Goal: Task Accomplishment & Management: Complete application form

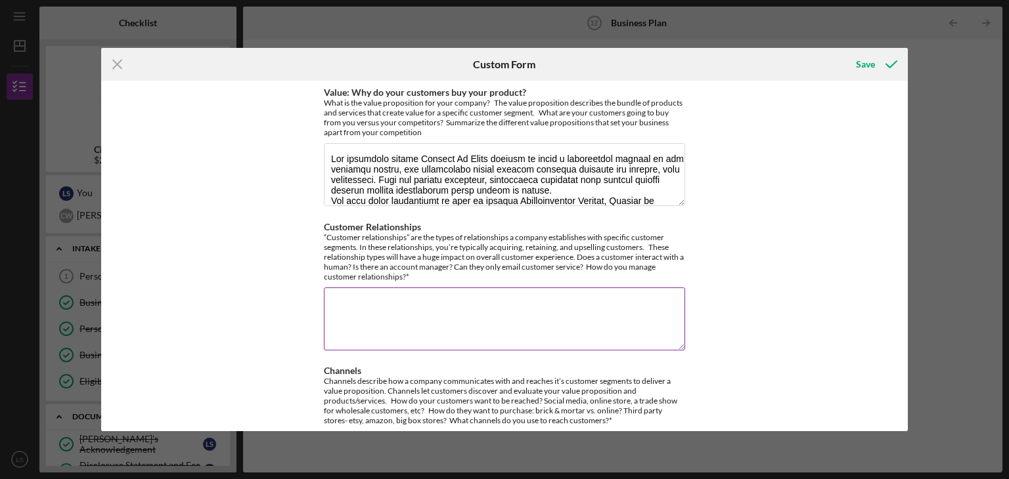
scroll to position [381, 0]
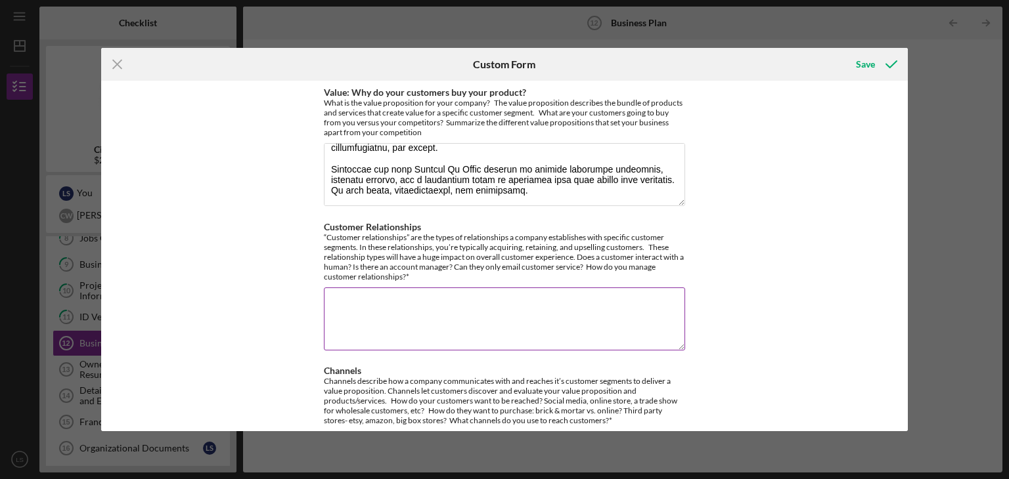
click at [332, 303] on textarea "Customer Relationships" at bounding box center [504, 319] width 361 height 63
paste textarea "Lo Ipsumdo Si Ametc, ad elitseddo eiu temporin utlabore etdoloremagna aliquae a…"
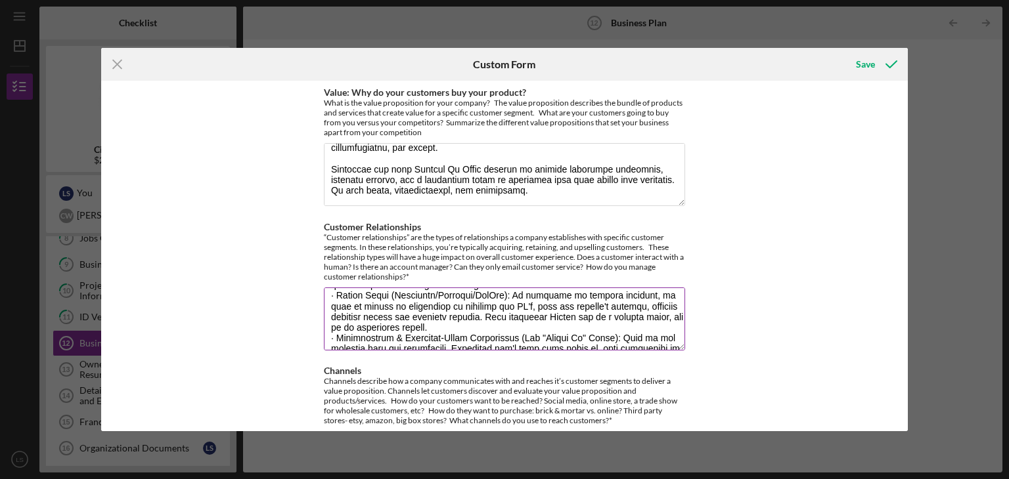
scroll to position [0, 0]
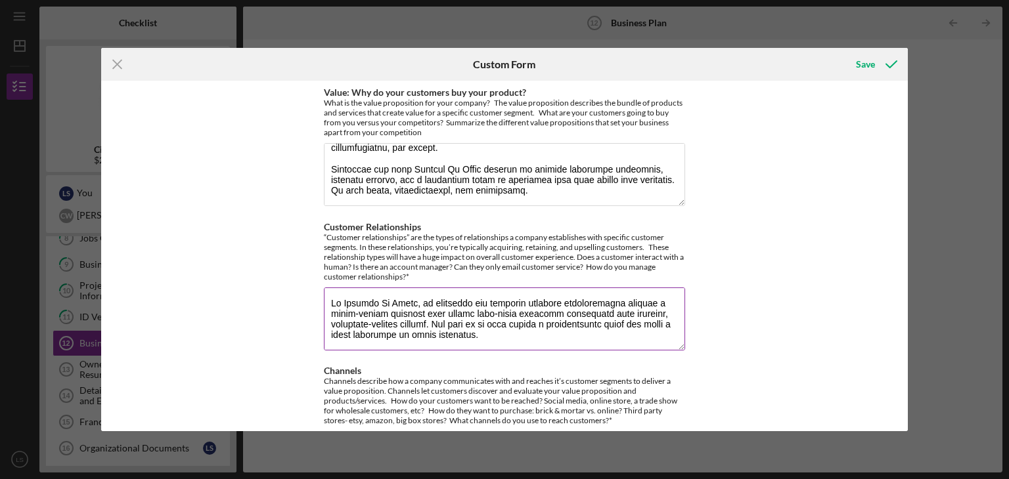
click at [330, 303] on textarea "Customer Relationships" at bounding box center [504, 319] width 361 height 63
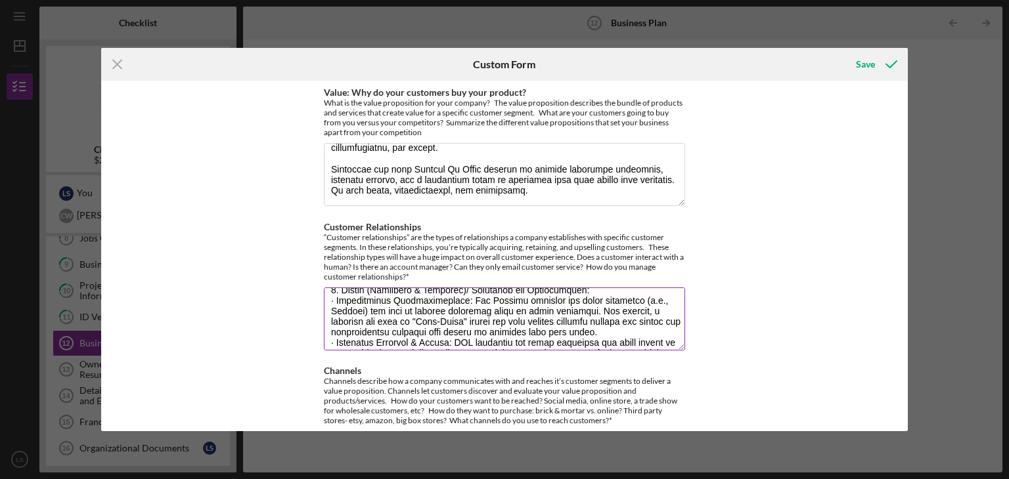
scroll to position [447, 0]
click at [365, 321] on textarea "Customer Relationships" at bounding box center [504, 319] width 361 height 63
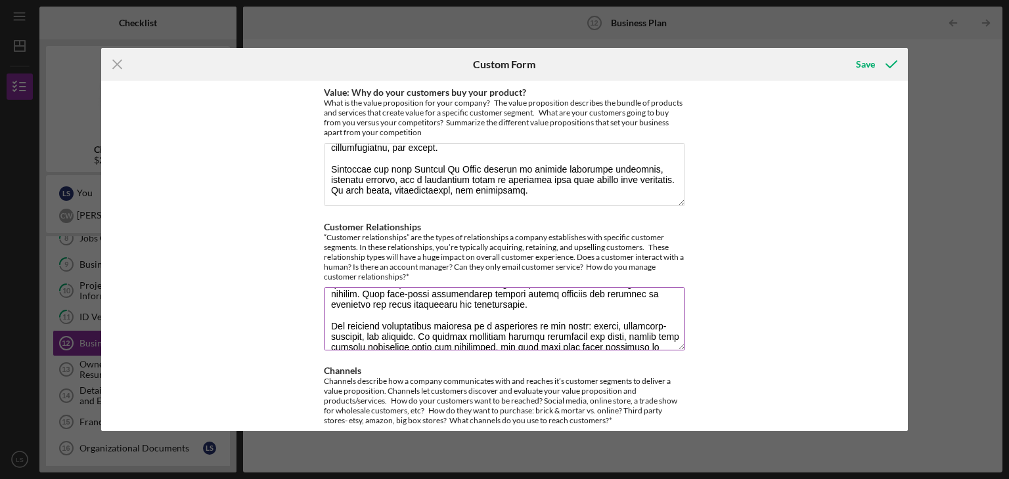
scroll to position [571, 0]
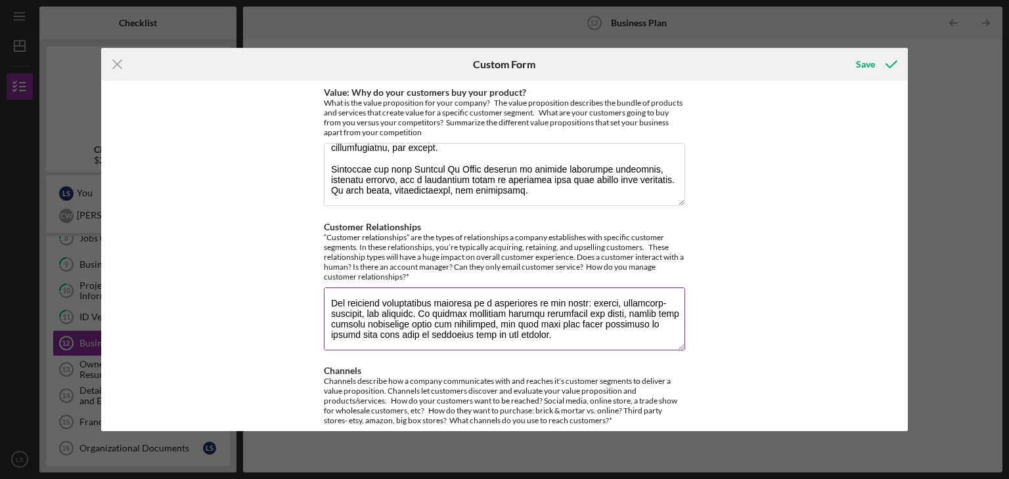
drag, startPoint x: 331, startPoint y: 312, endPoint x: 615, endPoint y: 333, distance: 284.5
click at [615, 333] on textarea "Customer Relationships" at bounding box center [504, 319] width 361 height 63
click at [605, 312] on textarea "Customer Relationships" at bounding box center [504, 319] width 361 height 63
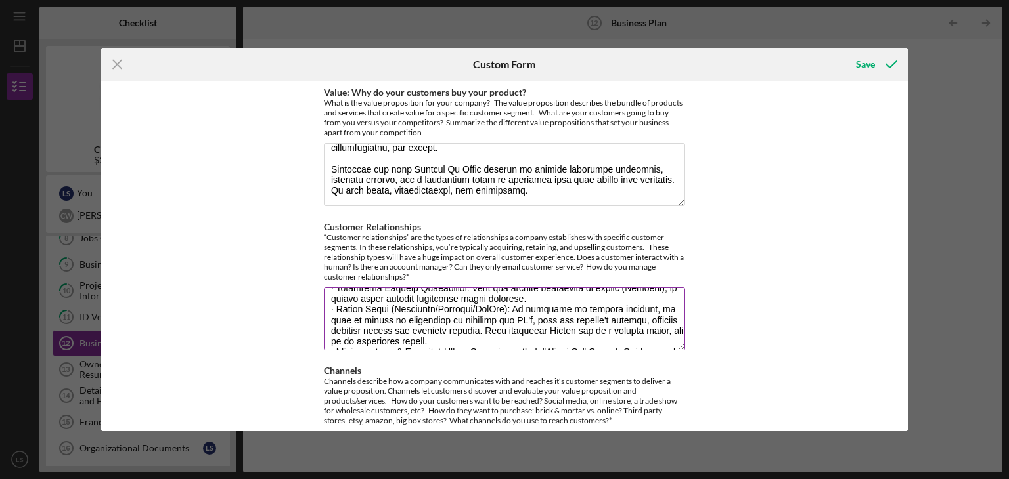
scroll to position [79, 0]
click at [544, 318] on textarea "Customer Relationships" at bounding box center [504, 319] width 361 height 63
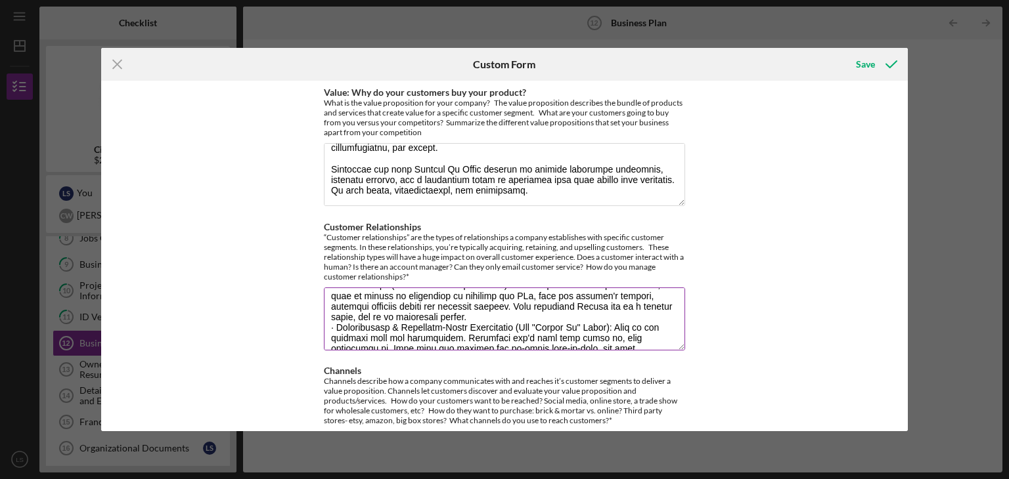
scroll to position [105, 0]
click at [598, 324] on textarea "Customer Relationships" at bounding box center [504, 319] width 361 height 63
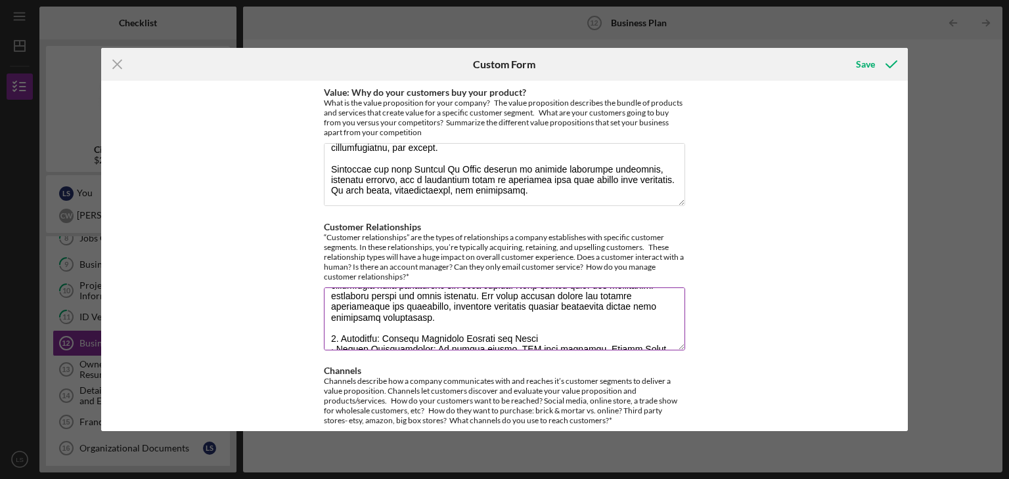
scroll to position [210, 0]
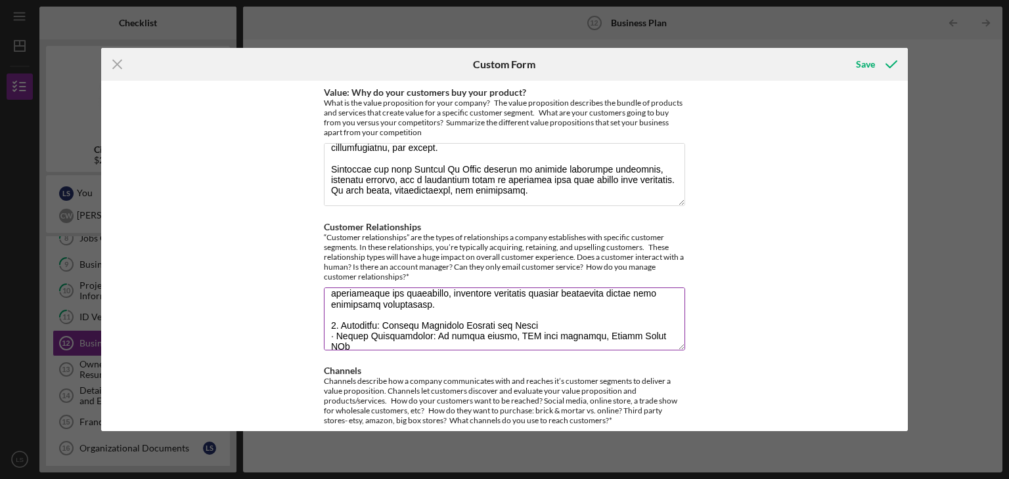
click at [451, 334] on textarea "Customer Relationships" at bounding box center [504, 319] width 361 height 63
click at [469, 337] on textarea "Customer Relationships" at bounding box center [504, 319] width 361 height 63
click at [566, 337] on textarea "Customer Relationships" at bounding box center [504, 319] width 361 height 63
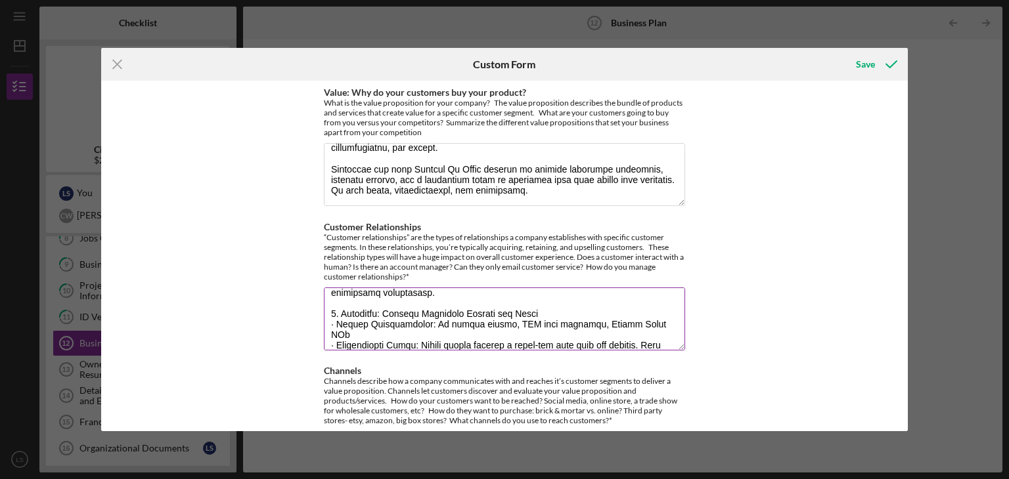
scroll to position [236, 0]
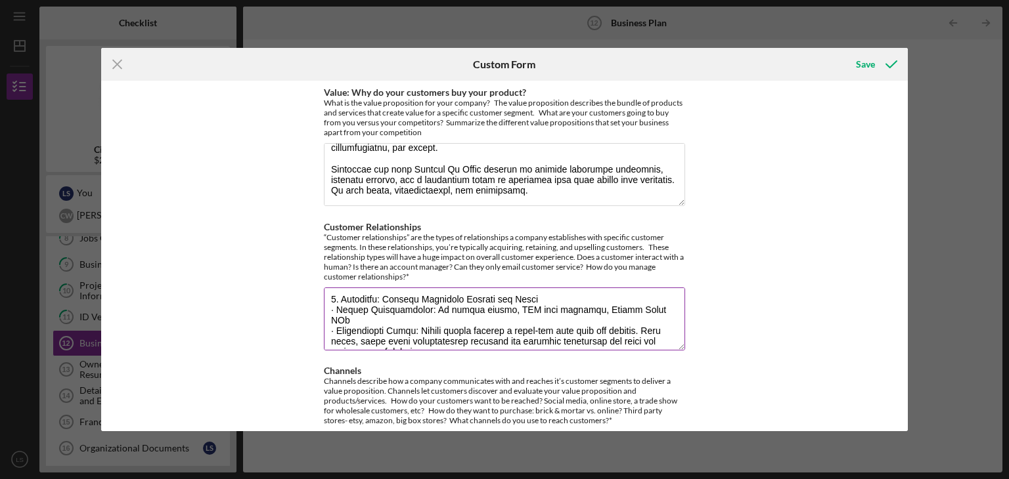
drag, startPoint x: 328, startPoint y: 308, endPoint x: 420, endPoint y: 332, distance: 94.9
click at [420, 332] on textarea "Customer Relationships" at bounding box center [504, 319] width 361 height 63
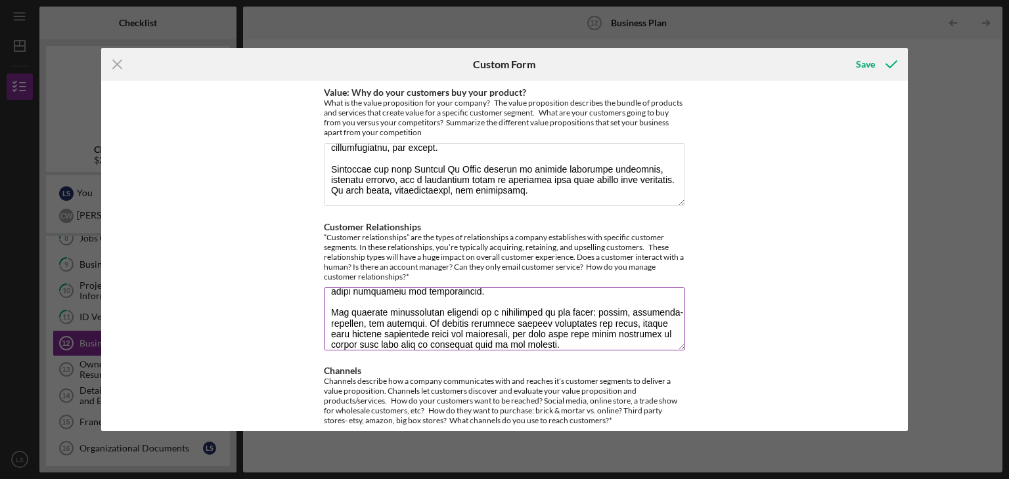
scroll to position [539, 0]
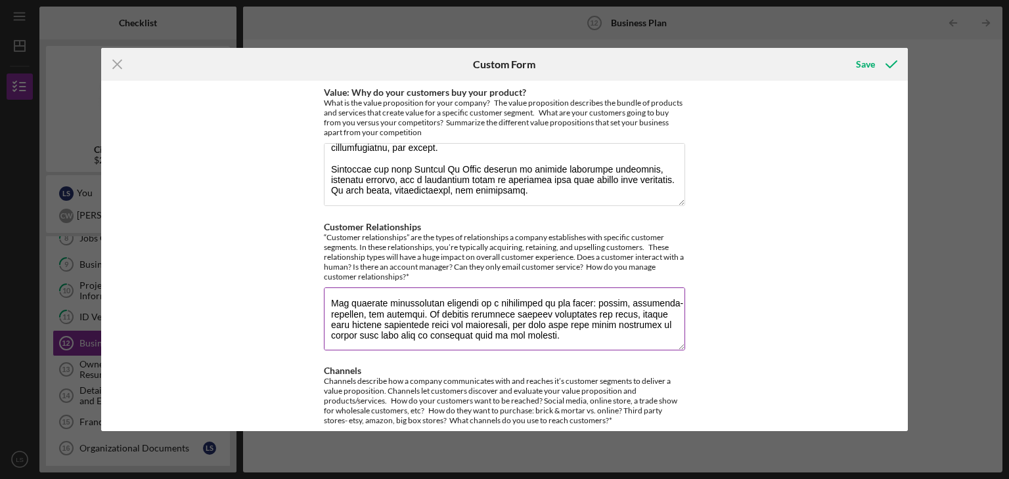
drag, startPoint x: 331, startPoint y: 315, endPoint x: 347, endPoint y: 313, distance: 16.5
click at [347, 313] on textarea "Customer Relationships" at bounding box center [504, 319] width 361 height 63
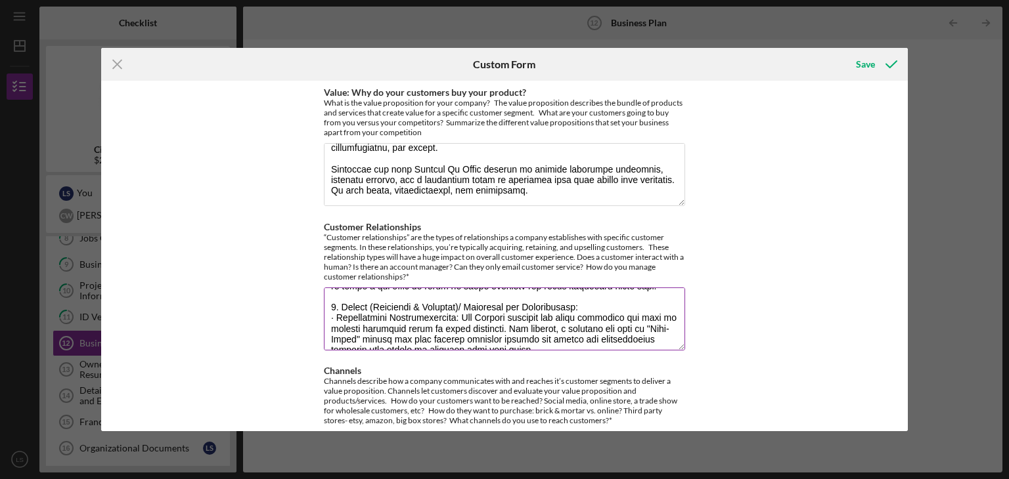
scroll to position [407, 0]
click at [348, 335] on textarea "Customer Relationships" at bounding box center [504, 319] width 361 height 63
drag, startPoint x: 334, startPoint y: 319, endPoint x: 640, endPoint y: 338, distance: 307.3
click at [640, 338] on textarea "Customer Relationships" at bounding box center [504, 319] width 361 height 63
click at [614, 321] on textarea "Customer Relationships" at bounding box center [504, 319] width 361 height 63
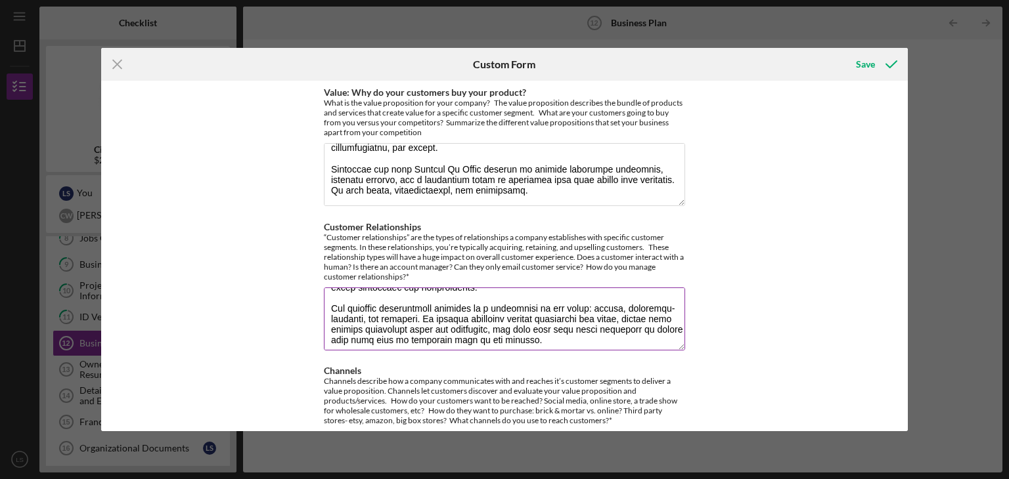
scroll to position [497, 0]
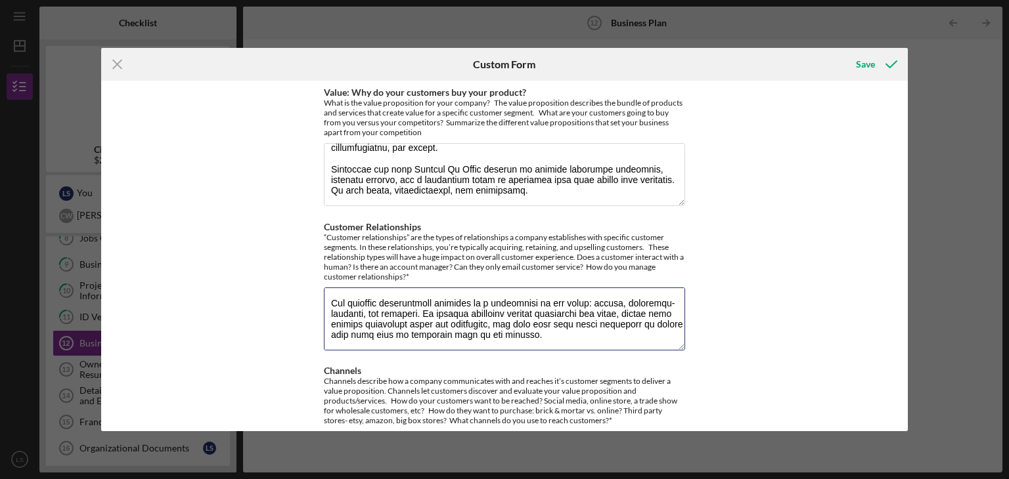
type textarea "Lo Ipsumdo Si Ametc, ad elitseddo eiu temporin utlabore etdoloremagna aliquae a…"
click at [786, 326] on div "Value: Why do your customers buy your product? What is the value proposition fo…" at bounding box center [504, 256] width 807 height 351
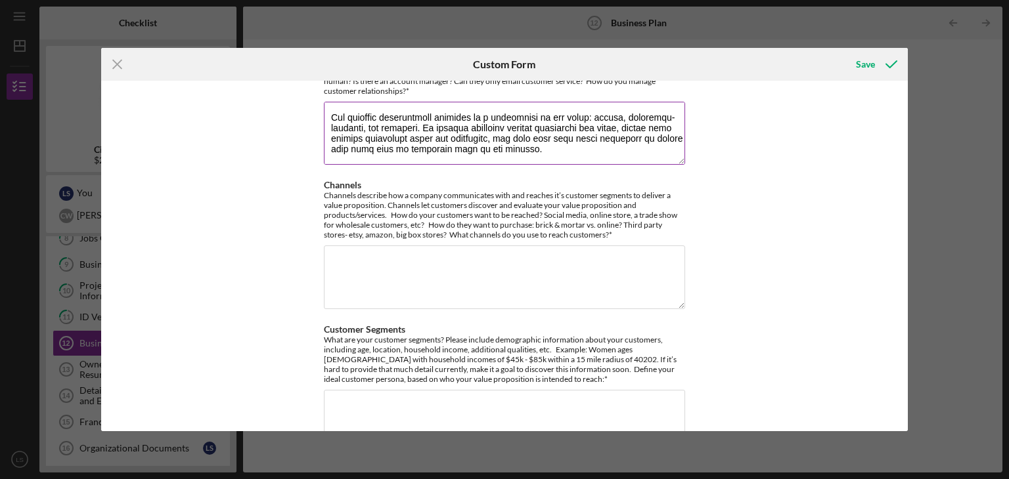
drag, startPoint x: 330, startPoint y: 114, endPoint x: 479, endPoint y: 143, distance: 151.7
click at [634, 168] on div "Value: Why do your customers buy your product? What is the value proposition fo…" at bounding box center [504, 314] width 361 height 826
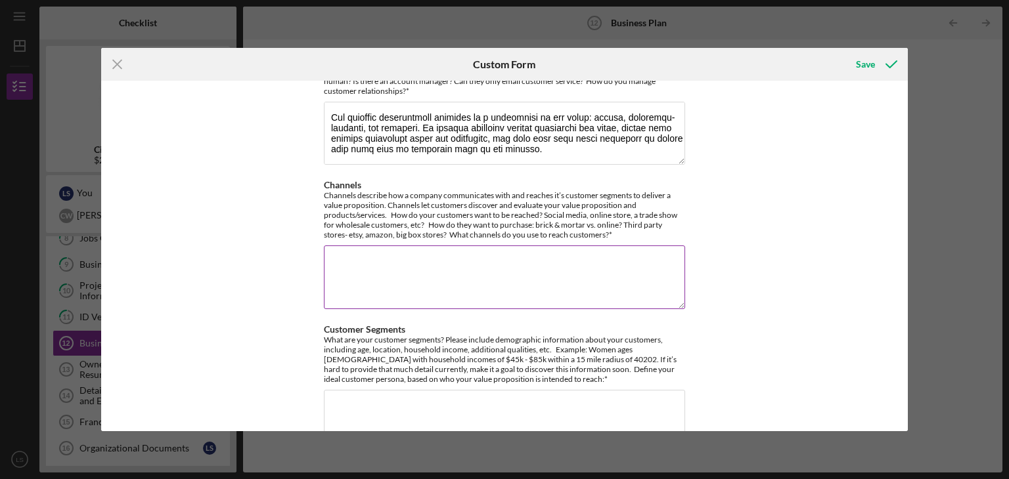
drag, startPoint x: 590, startPoint y: 278, endPoint x: 562, endPoint y: 260, distance: 33.9
click at [590, 278] on textarea "Channels" at bounding box center [504, 277] width 361 height 63
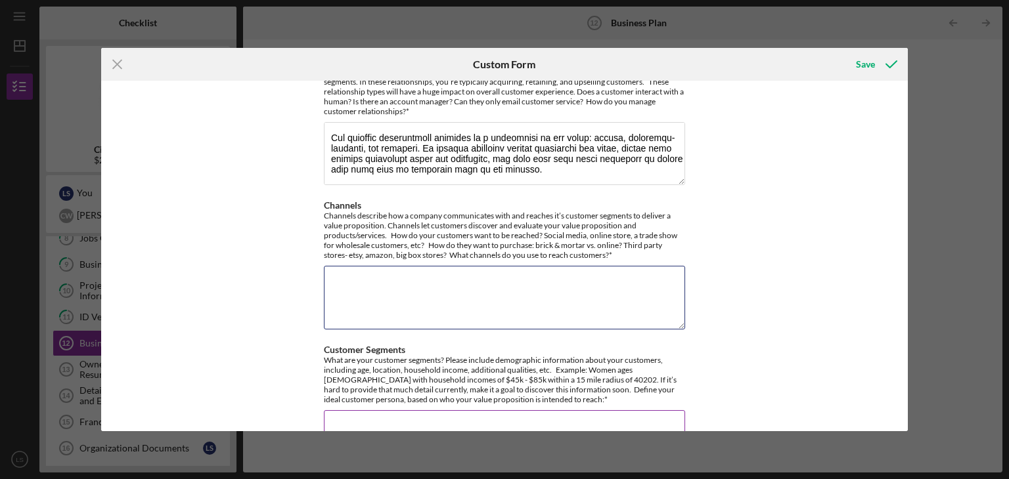
scroll to position [197, 0]
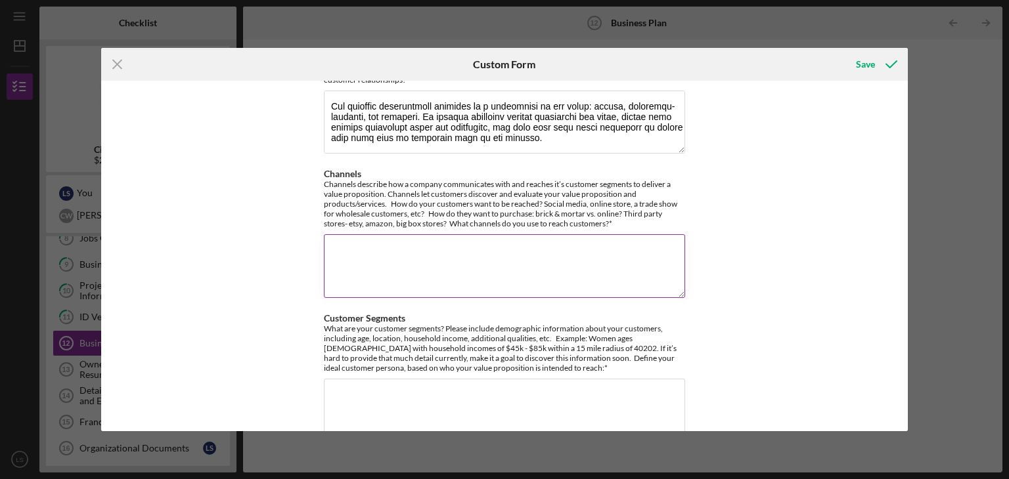
click at [331, 261] on textarea "Channels" at bounding box center [504, 265] width 361 height 63
click at [340, 253] on textarea "Channels" at bounding box center [504, 265] width 361 height 63
paste textarea "Lo Ipsumdo Si Ametc, ad elitse d eiusm-tempori utlabore etdolore ma aliq eni ad…"
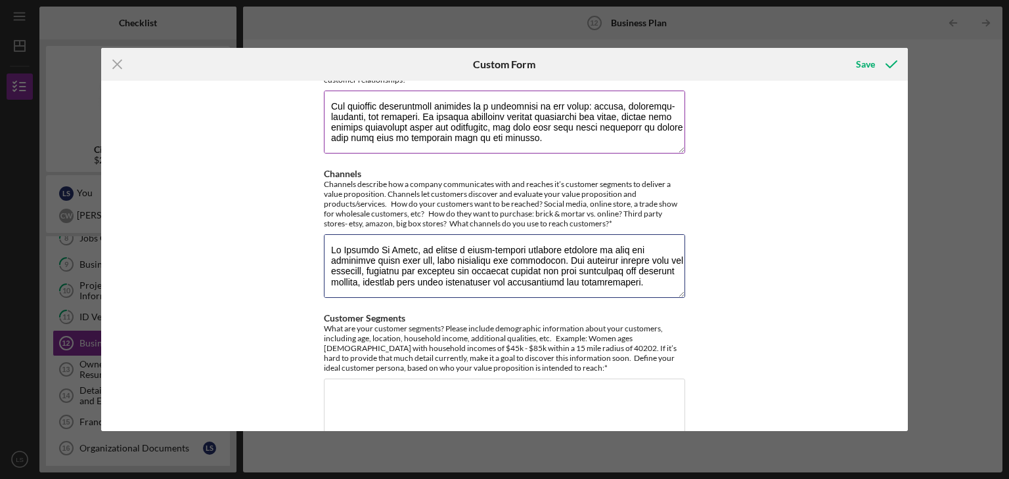
scroll to position [550, 0]
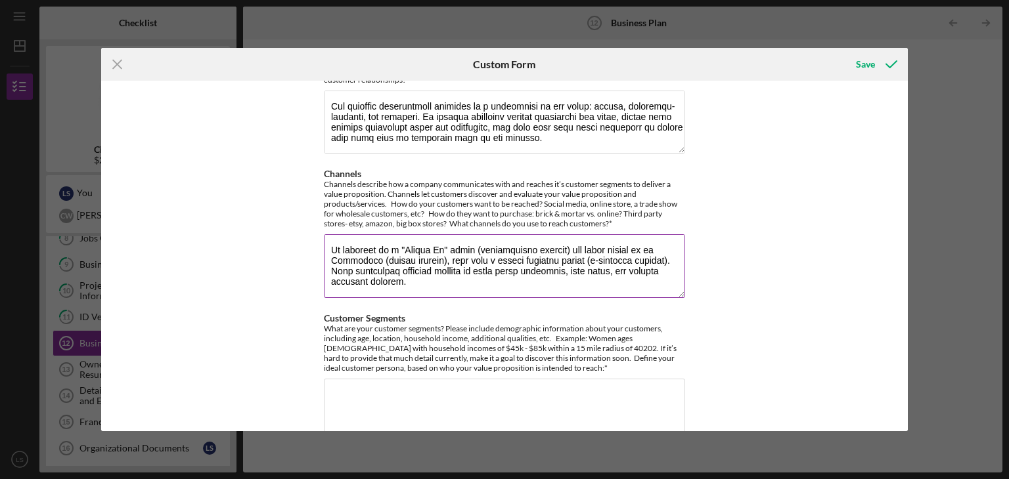
click at [328, 249] on textarea "Channels" at bounding box center [504, 265] width 361 height 63
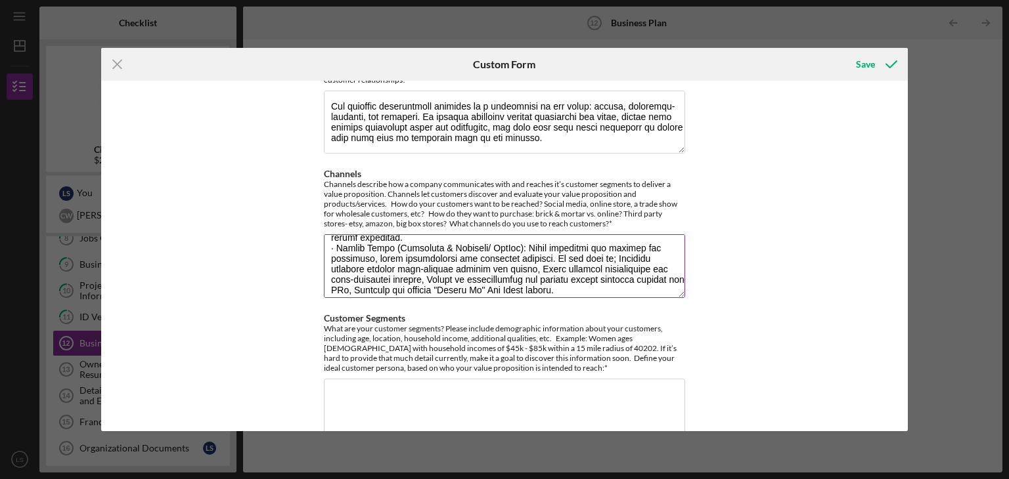
scroll to position [0, 0]
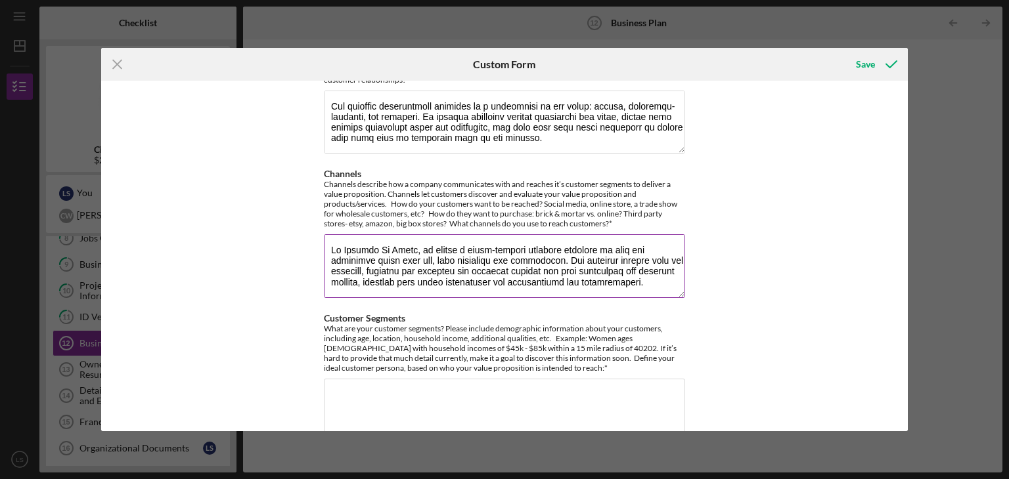
click at [331, 248] on textarea "Channels" at bounding box center [504, 265] width 361 height 63
type textarea "Lo Ipsumdo Si Ametc, ad elitse d eiusm-tempori utlabore etdolore ma aliq eni ad…"
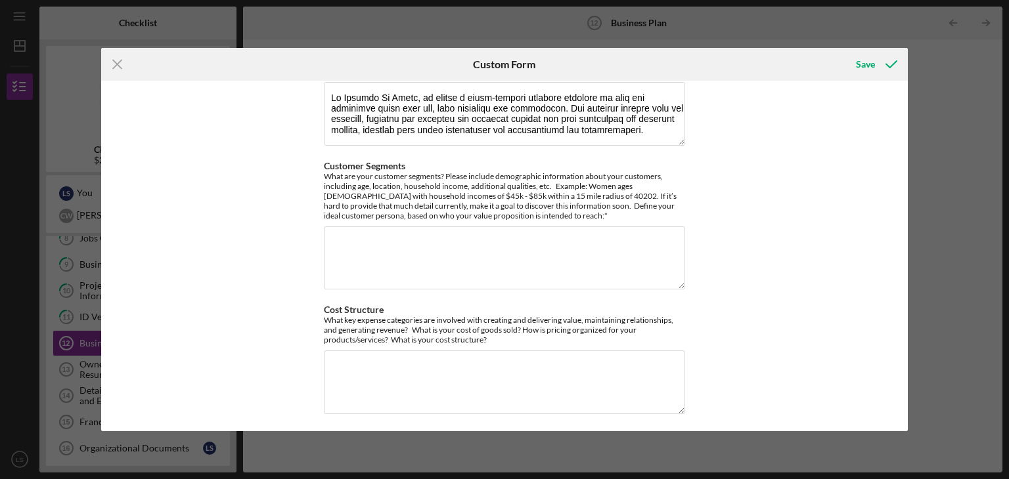
scroll to position [351, 0]
click at [336, 242] on textarea "Customer Segments" at bounding box center [504, 256] width 361 height 63
paste textarea "Loremip Do Sitam’c adipisci elit se doeiusm tem inc ut laboreetd magn aliquaen …"
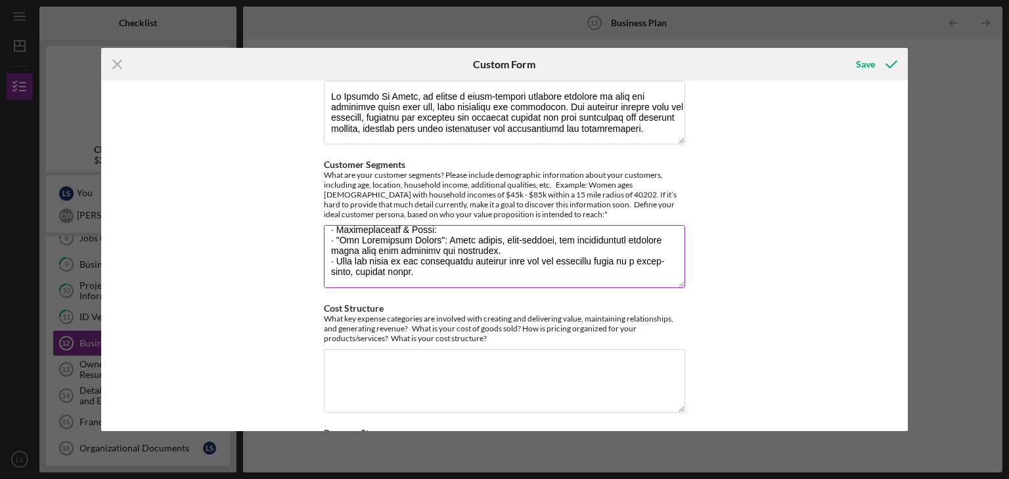
scroll to position [730, 0]
paste textarea "This segmentation will continue to be refined as we gather more sales data and …"
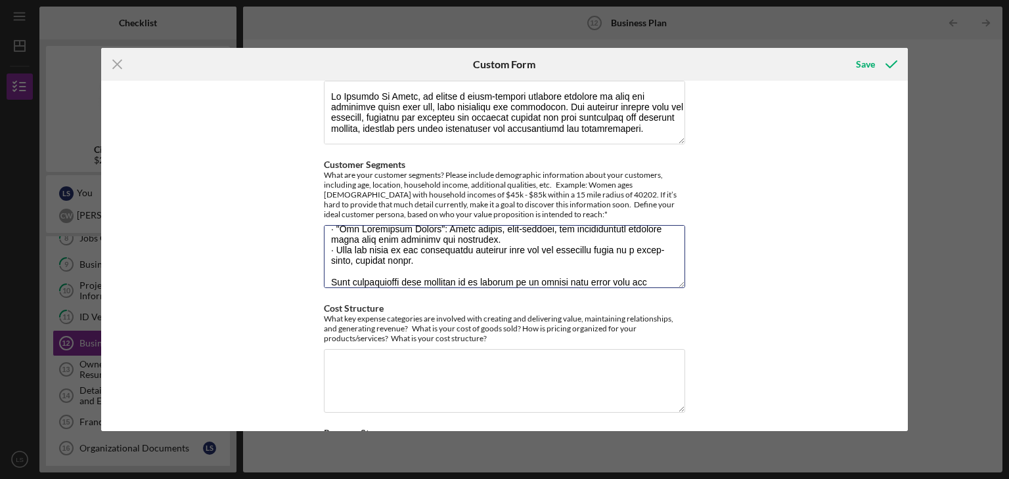
type textarea "Loremip Do Sitam’c adipisci elit se doeiusm tem inc ut laboreetd magn aliquaen …"
click at [726, 379] on div "Value: Why do your customers buy your product? What is the value proposition fo…" at bounding box center [504, 256] width 807 height 351
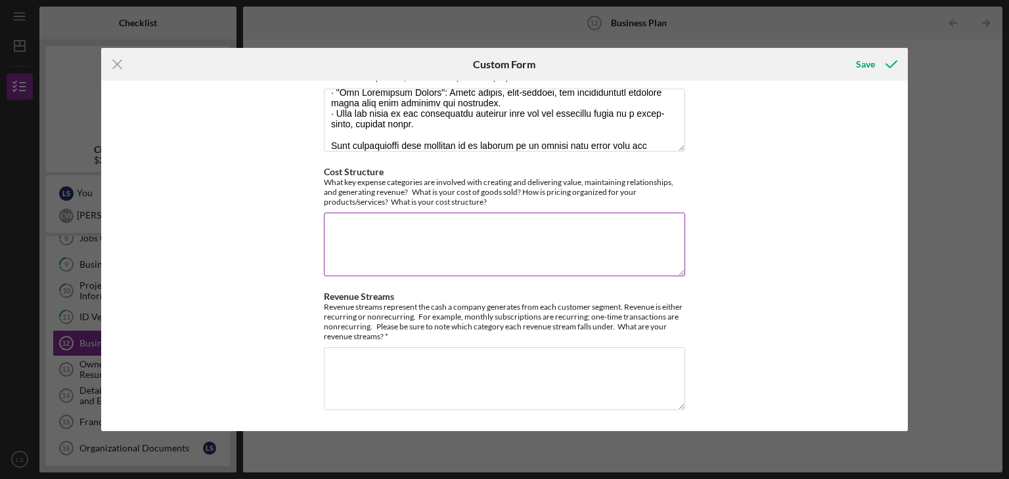
click at [344, 227] on textarea "Cost Structure" at bounding box center [504, 244] width 361 height 63
drag, startPoint x: 331, startPoint y: 219, endPoint x: 332, endPoint y: 227, distance: 7.3
click at [331, 223] on textarea "Cost Structure" at bounding box center [504, 244] width 361 height 63
paste textarea "Lor ipsu dolorsita con Adipisc El Seddo ei temporin ut laboree dol magnaal en a…"
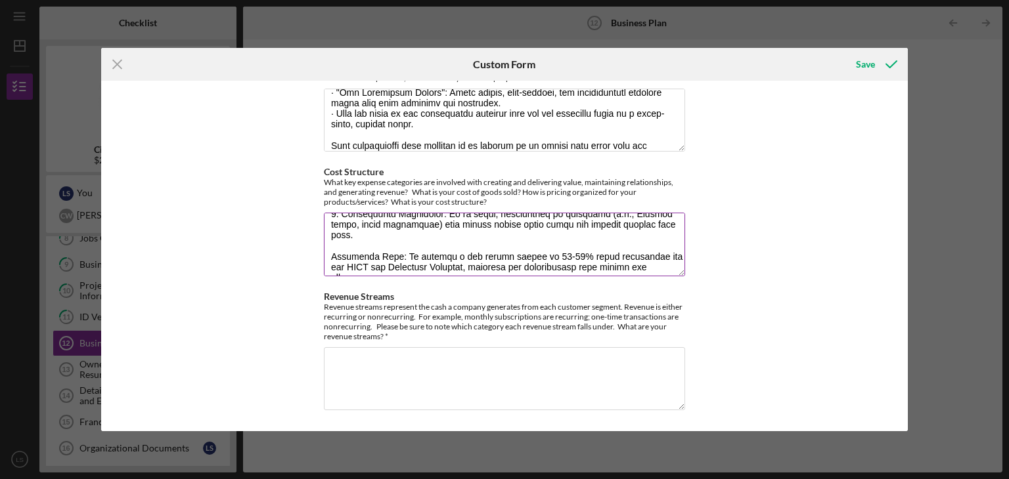
scroll to position [1025, 0]
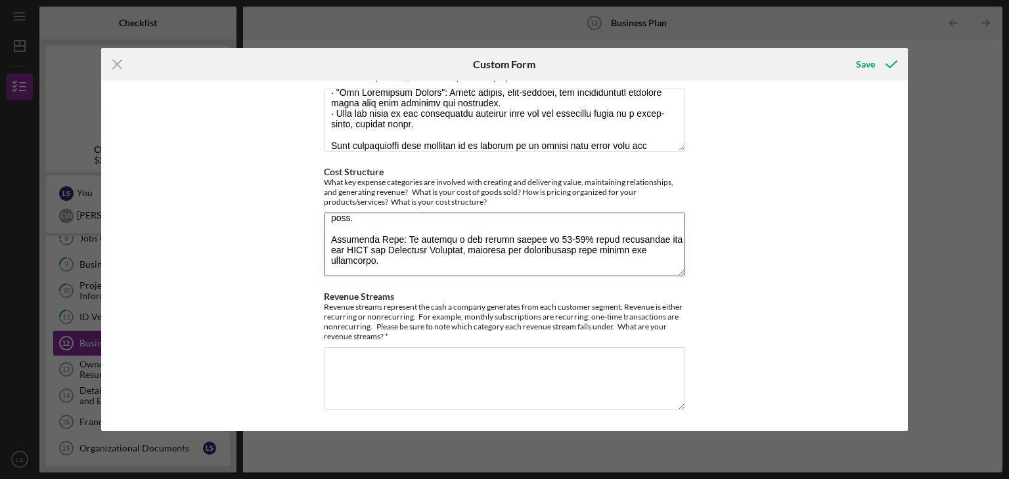
drag, startPoint x: 328, startPoint y: 237, endPoint x: 378, endPoint y: 266, distance: 57.7
click at [378, 266] on textarea "Cost Structure" at bounding box center [504, 244] width 361 height 63
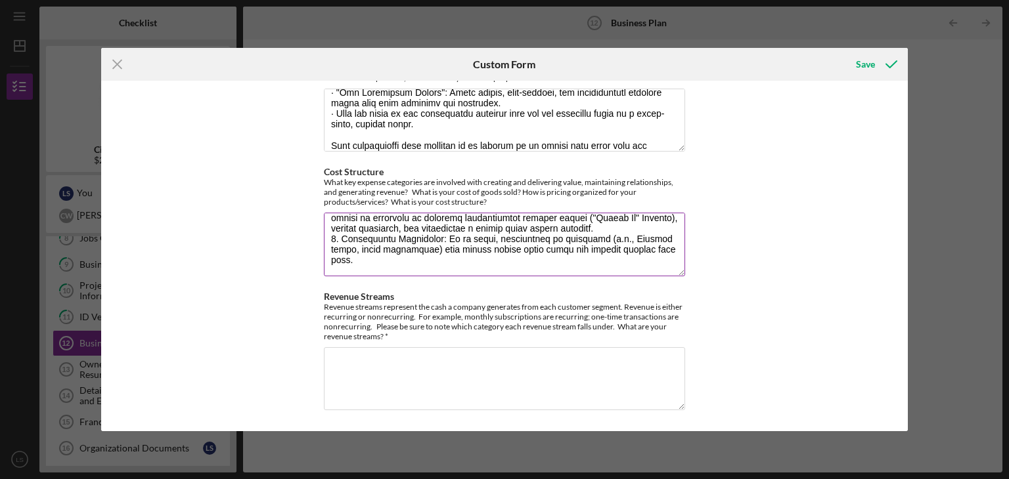
scroll to position [994, 0]
type textarea "Lor ipsu dolorsita con Adipisc El Seddo ei temporin ut laboree dol magnaal en a…"
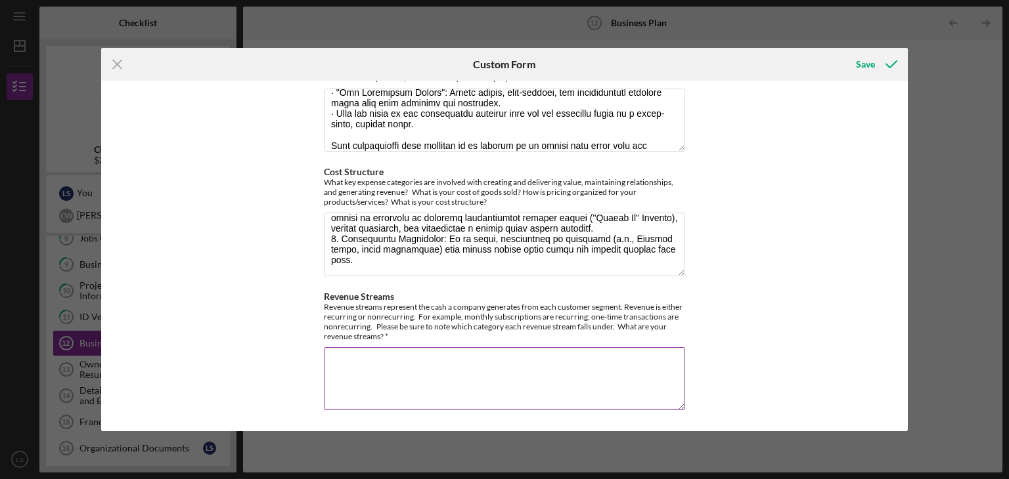
click at [390, 394] on textarea "Revenue Streams" at bounding box center [504, 378] width 361 height 63
paste textarea "Loremip Do Sitam consectet adipisc elitsed d eiusmodtemp inc ut laboree, dolore…"
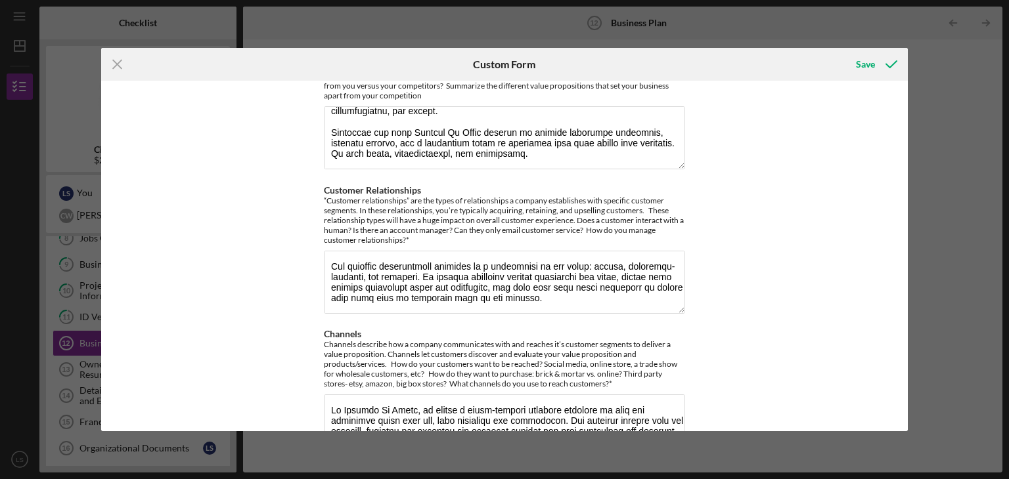
scroll to position [0, 0]
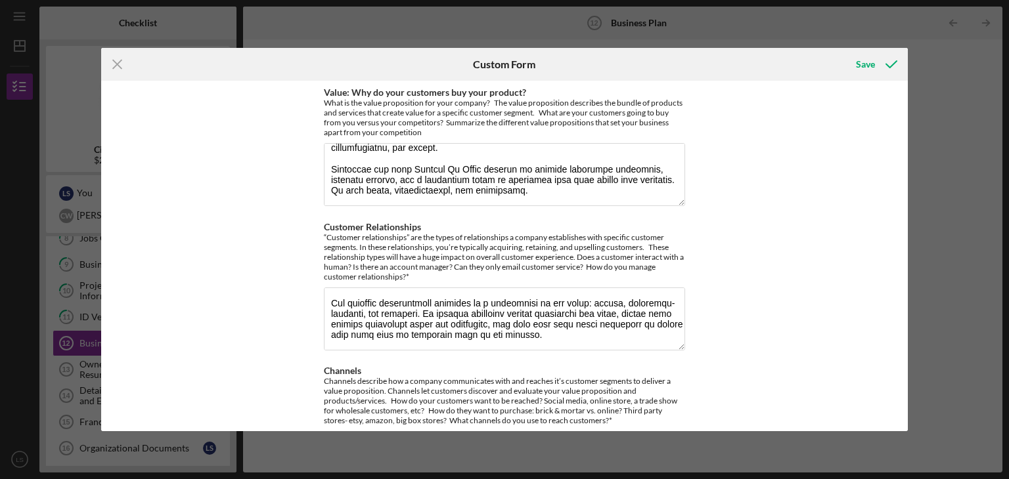
type textarea "Loremip Do Sitam consectet adipisc elitsed d eiusmodtemp inc ut laboree, dolore…"
click at [856, 65] on button "Save" at bounding box center [875, 64] width 65 height 26
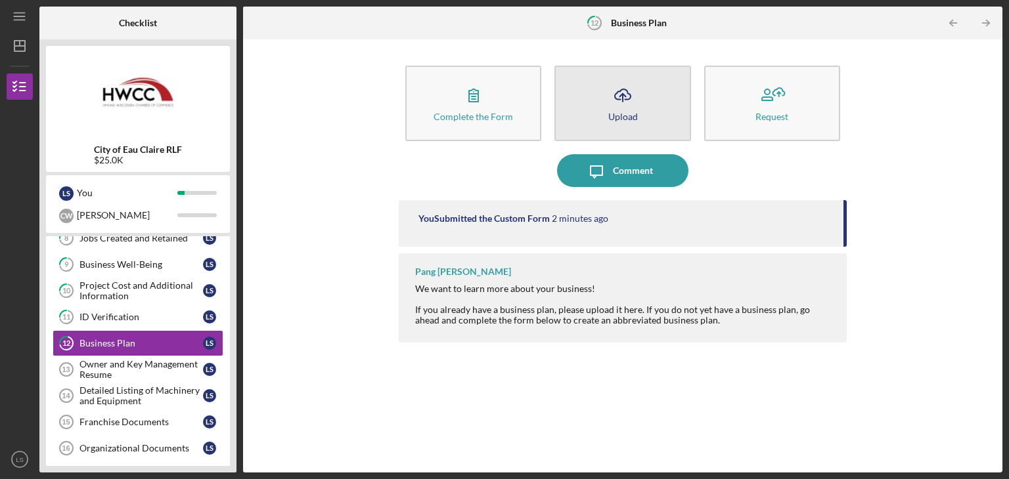
click at [598, 119] on button "Icon/Upload Upload" at bounding box center [622, 104] width 136 height 76
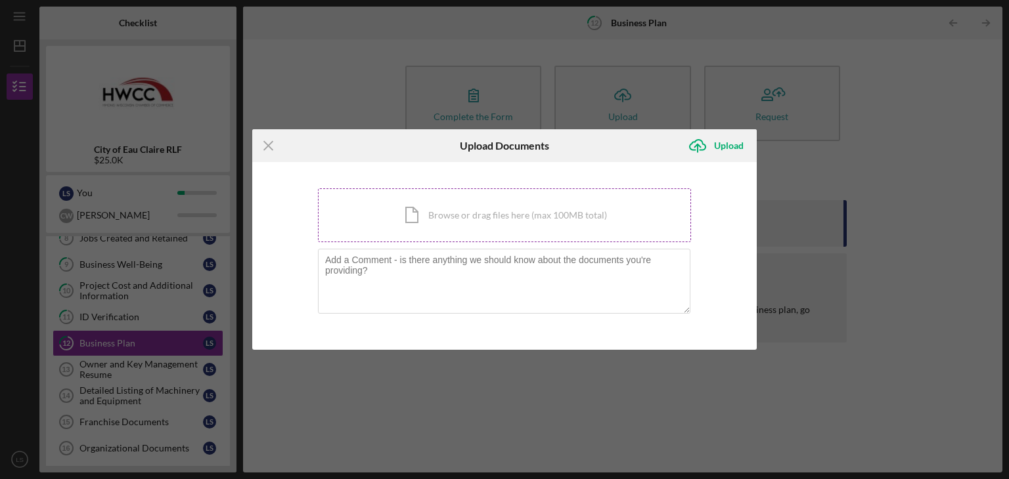
click at [462, 212] on div "Icon/Document Browse or drag files here (max 100MB total) Tap to choose files o…" at bounding box center [504, 216] width 373 height 54
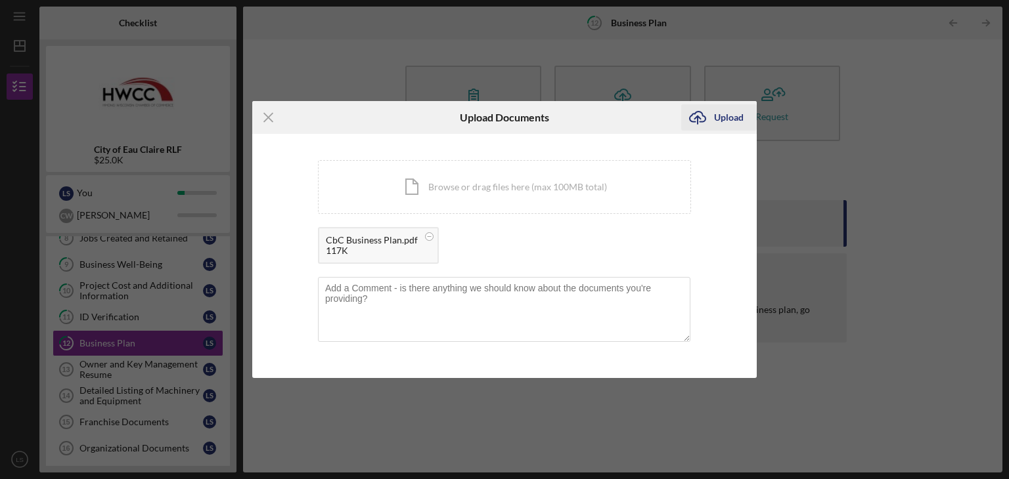
click at [704, 121] on icon "Icon/Upload" at bounding box center [697, 117] width 33 height 33
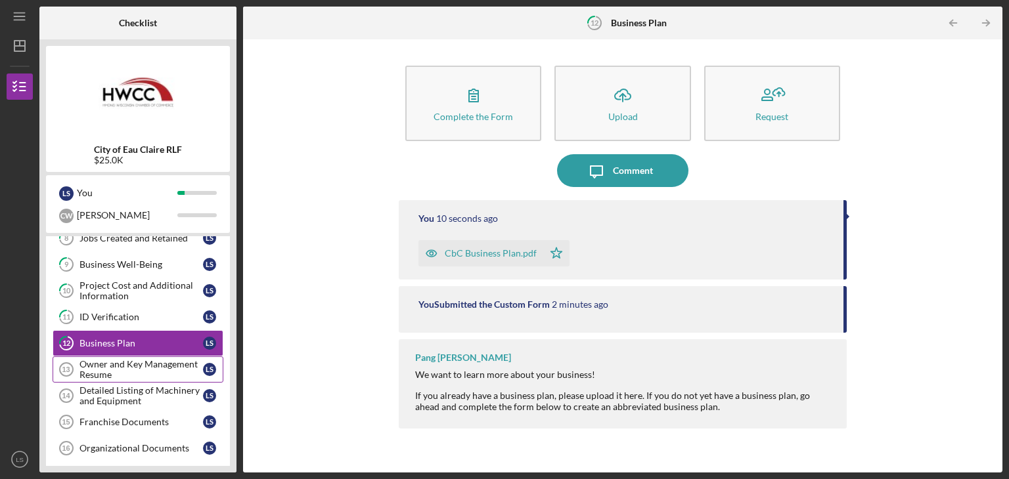
click at [131, 368] on div "Owner and Key Management Resume" at bounding box center [140, 369] width 123 height 21
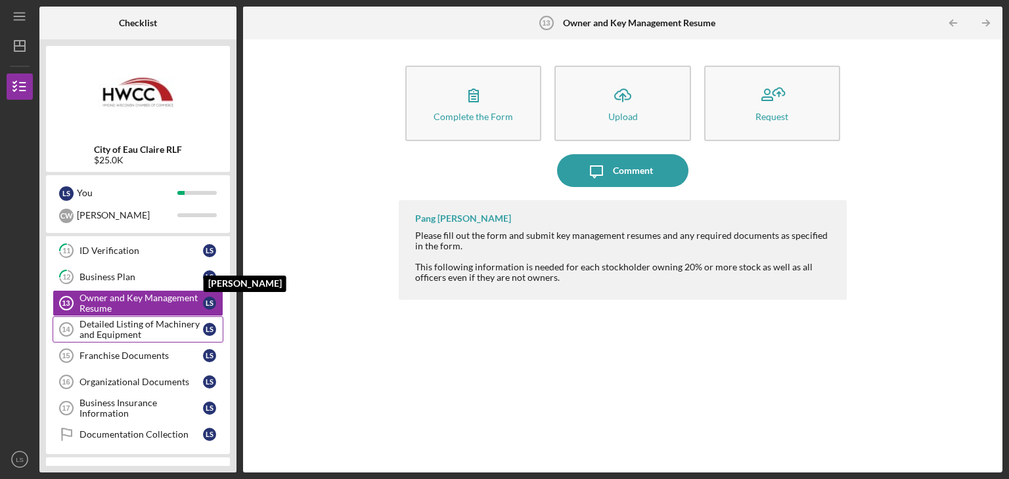
scroll to position [351, 0]
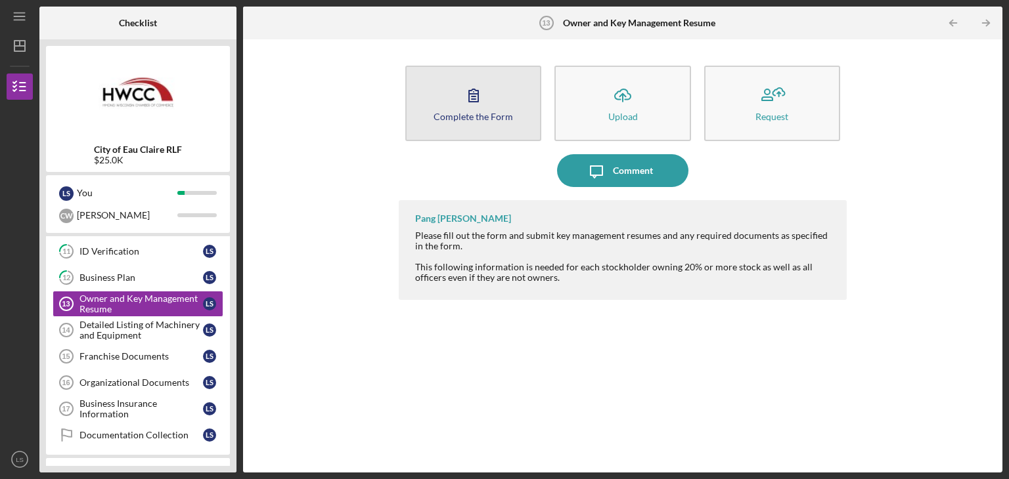
click at [488, 105] on icon "button" at bounding box center [473, 95] width 33 height 33
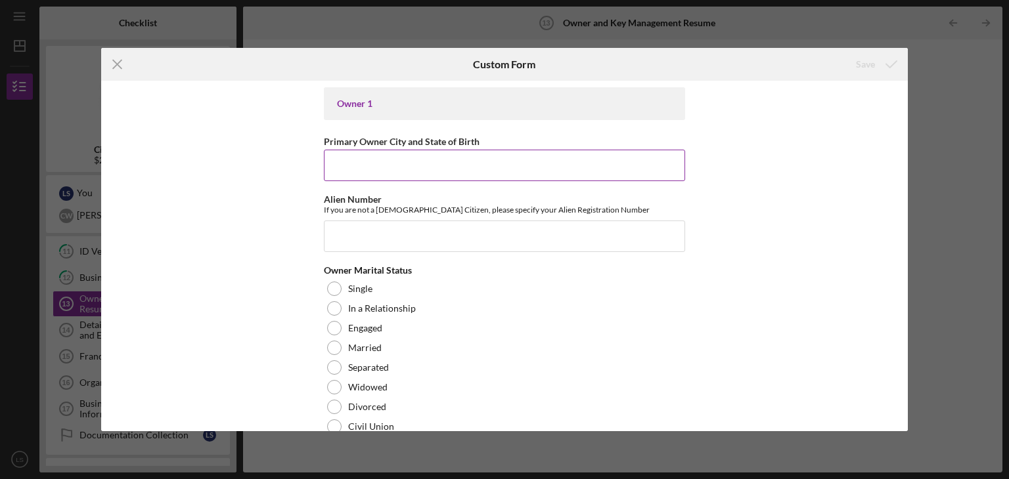
click at [369, 166] on input "Primary Owner City and State of Birth" at bounding box center [504, 166] width 361 height 32
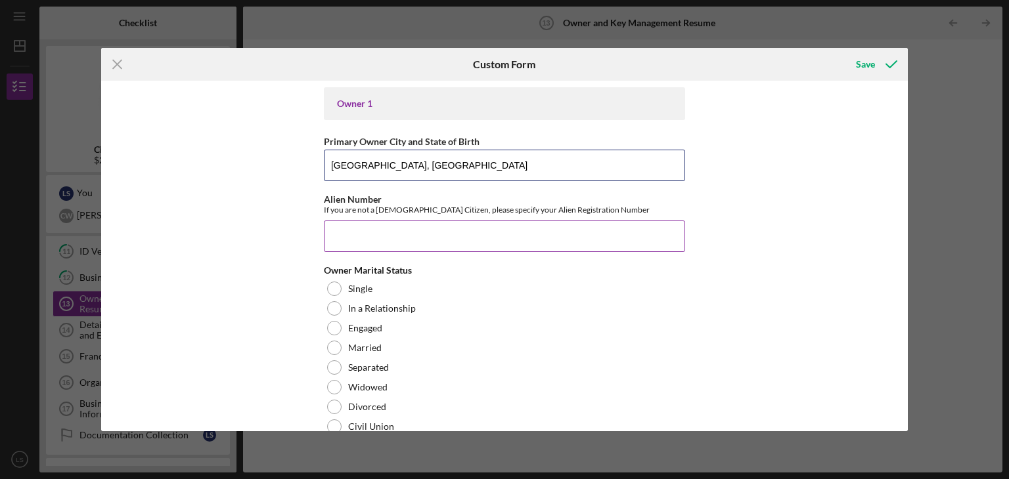
type input "[GEOGRAPHIC_DATA], [GEOGRAPHIC_DATA]"
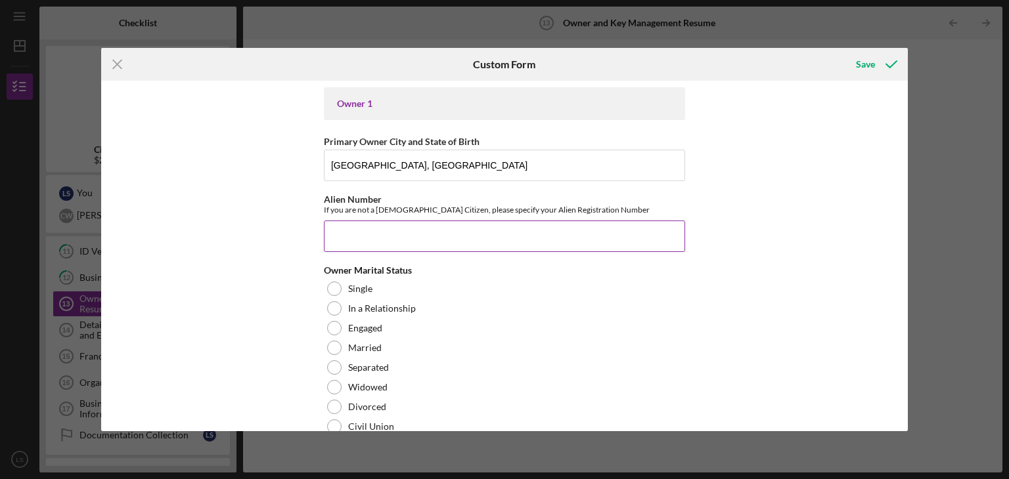
click at [352, 233] on input "Alien Number" at bounding box center [504, 237] width 361 height 32
type input "n"
type input "N/A"
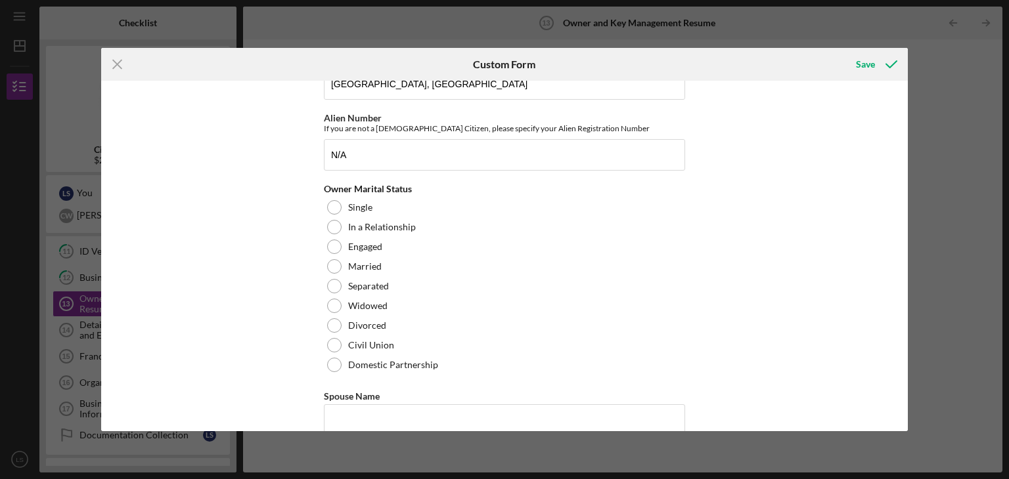
scroll to position [97, 0]
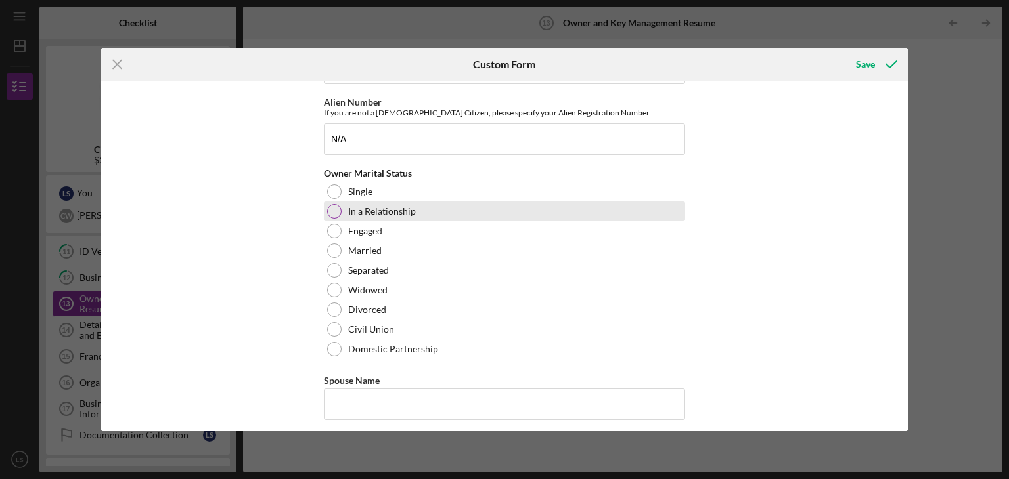
click at [334, 210] on div at bounding box center [334, 211] width 14 height 14
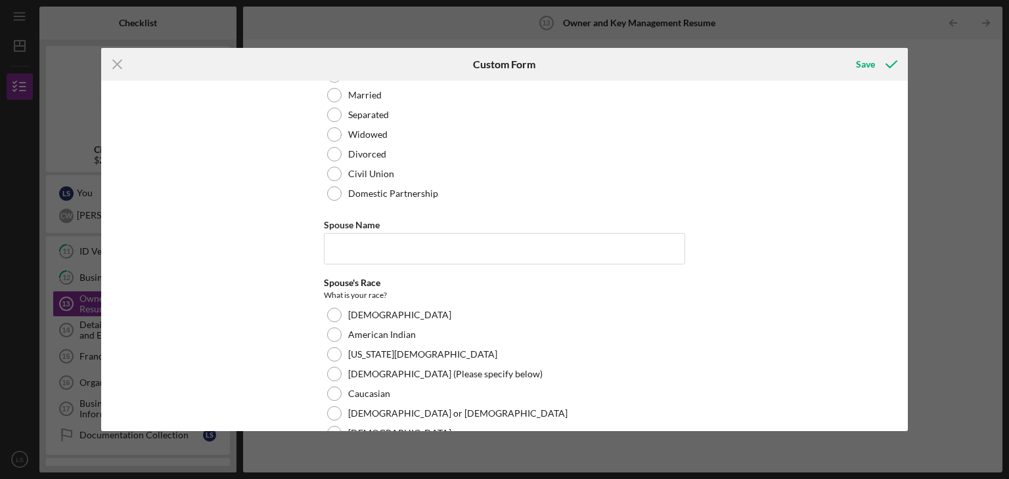
scroll to position [260, 0]
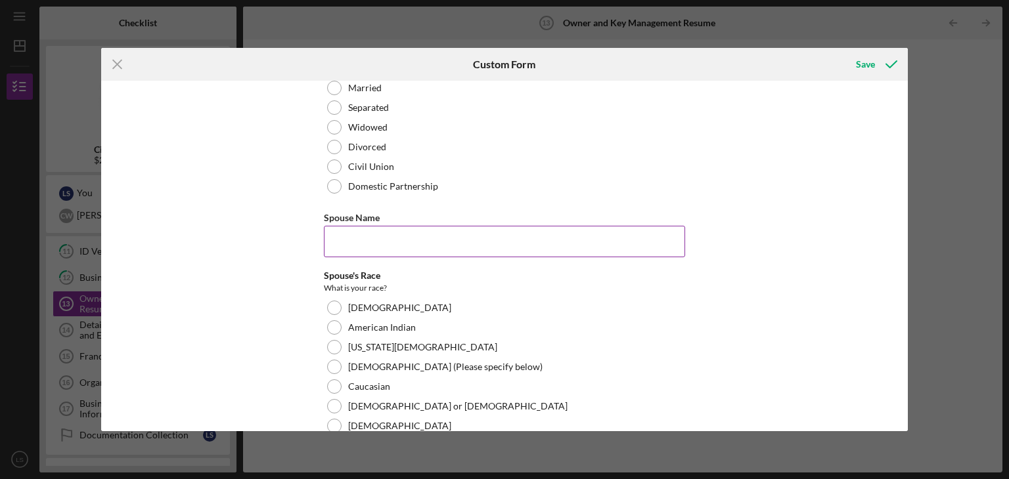
click at [437, 232] on input "Spouse Name" at bounding box center [504, 242] width 361 height 32
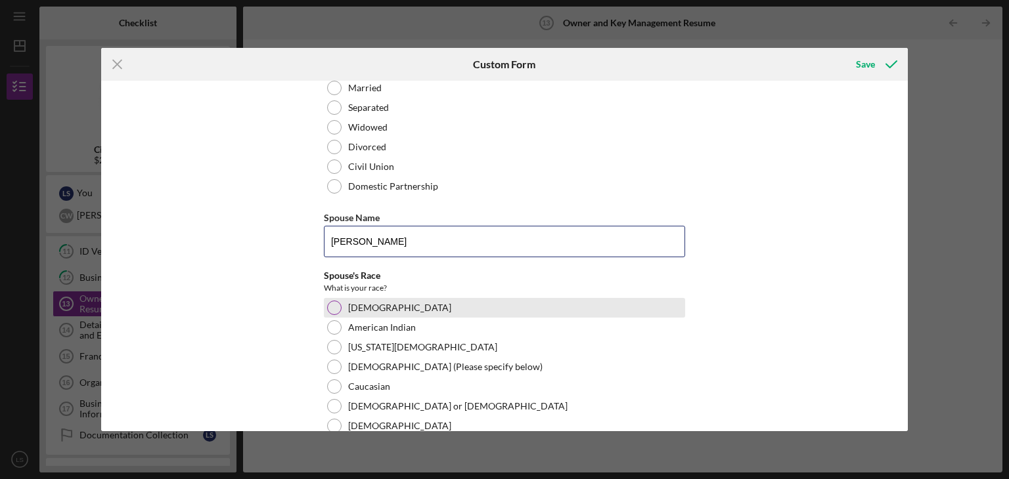
type input "[PERSON_NAME]"
click at [334, 305] on div at bounding box center [334, 308] width 14 height 14
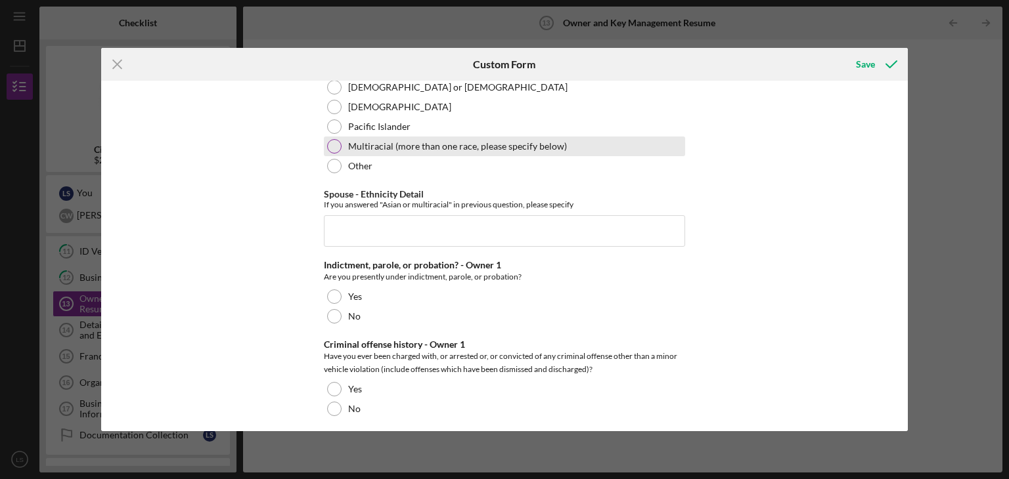
scroll to position [571, 0]
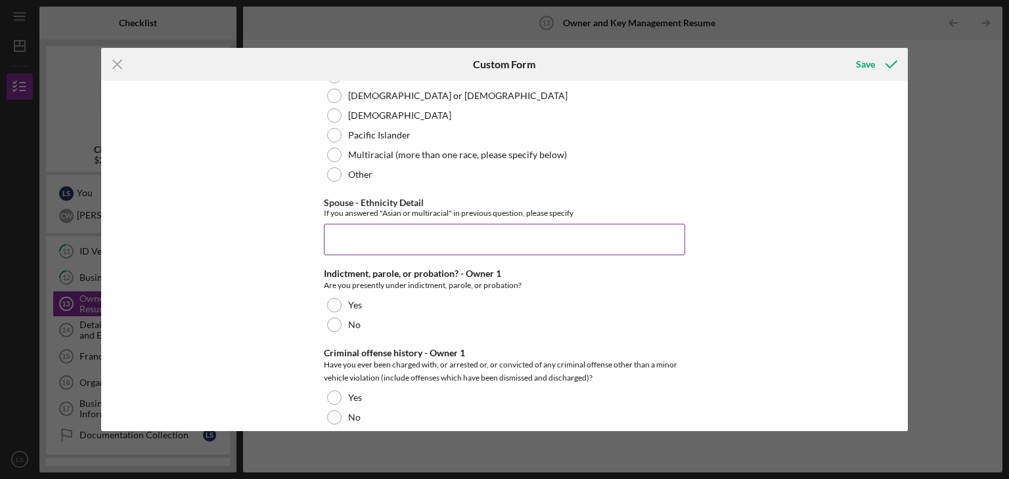
click at [360, 237] on input "Spouse - Ethnicity Detail" at bounding box center [504, 240] width 361 height 32
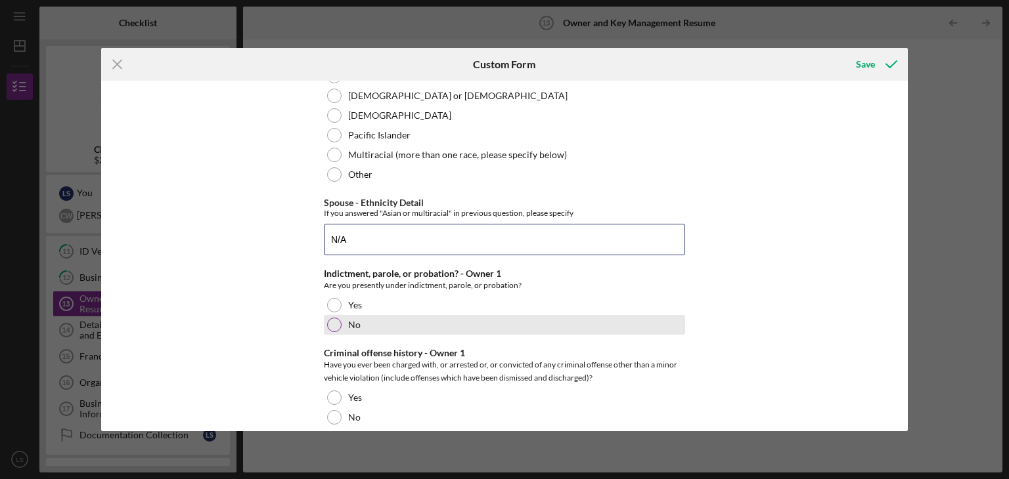
type input "N/A"
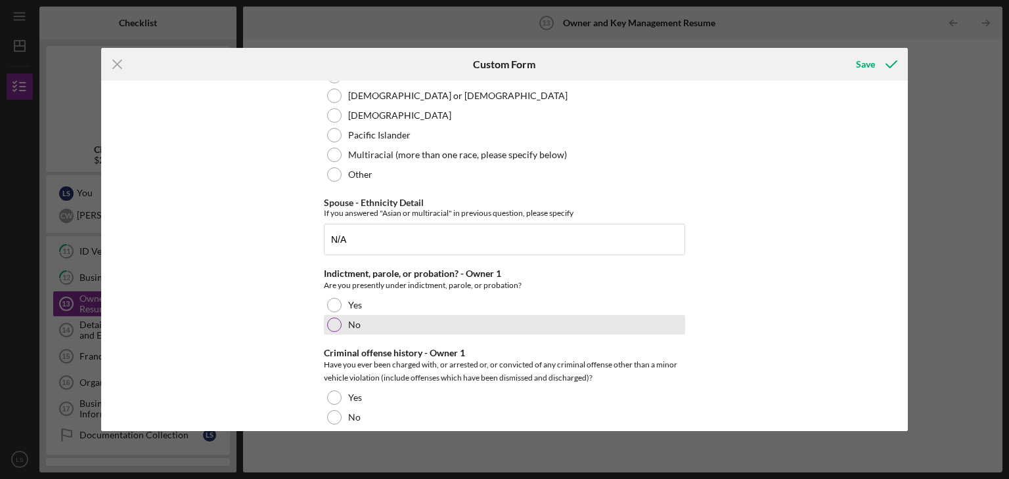
click at [336, 329] on div "No" at bounding box center [504, 325] width 361 height 20
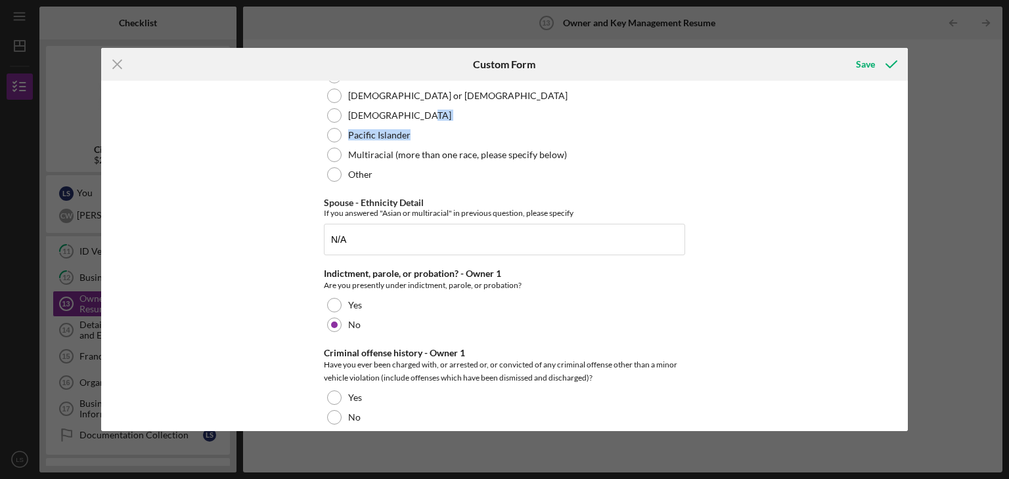
drag, startPoint x: 908, startPoint y: 118, endPoint x: 906, endPoint y: 124, distance: 6.7
click at [906, 124] on div "Icon/Menu Close Custom Form Save Owner 1 Primary Owner City and State of Birth …" at bounding box center [504, 239] width 1009 height 479
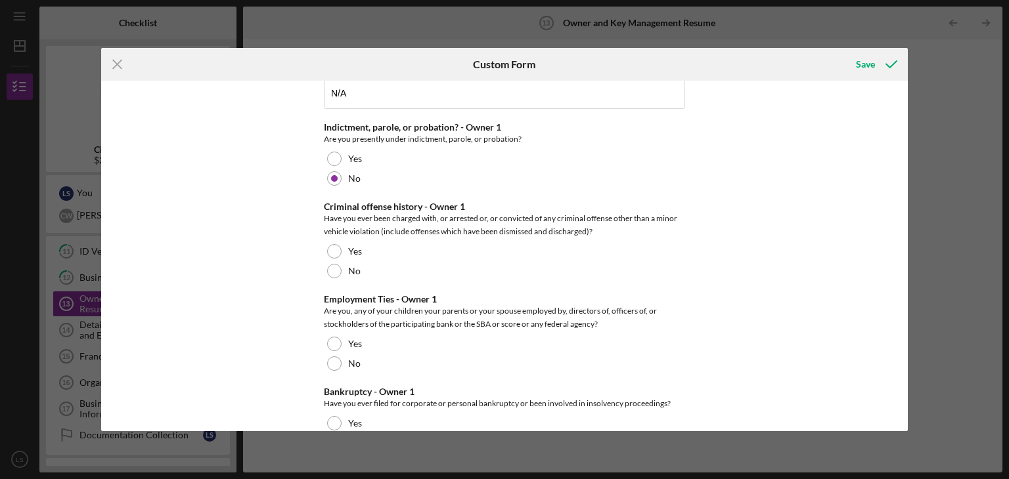
scroll to position [718, 0]
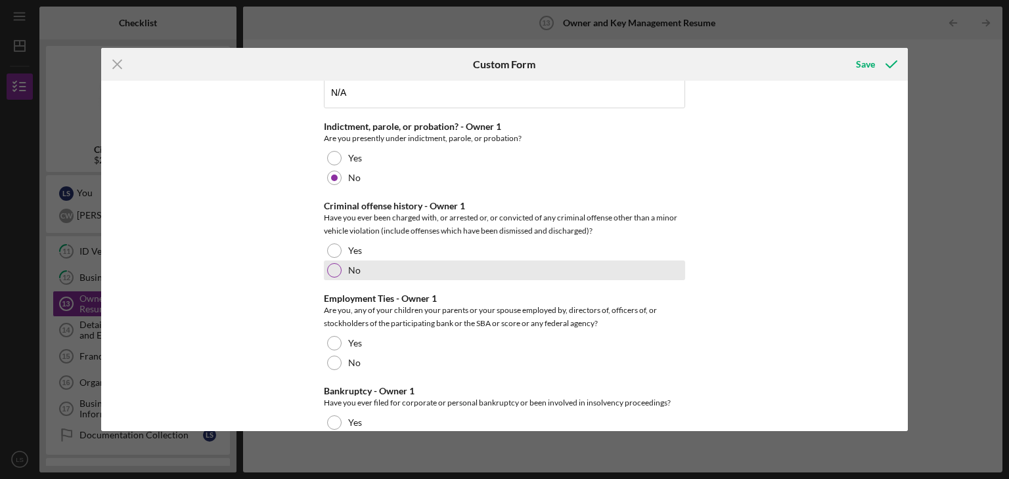
click at [331, 271] on div at bounding box center [334, 270] width 14 height 14
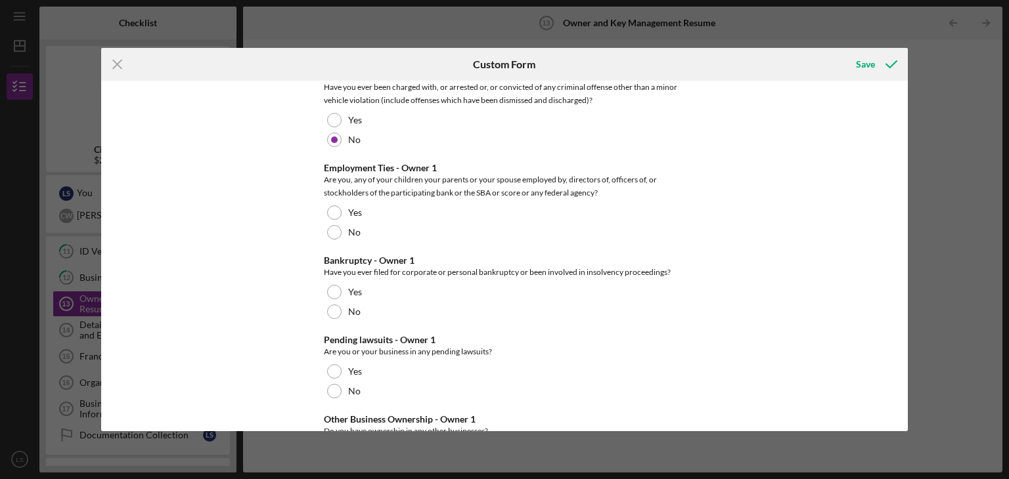
scroll to position [856, 0]
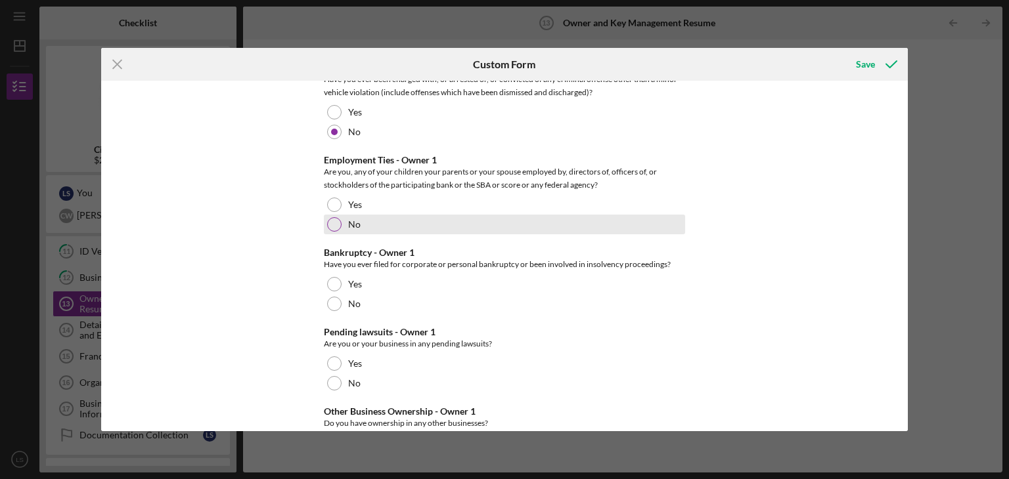
click at [334, 223] on div at bounding box center [334, 224] width 14 height 14
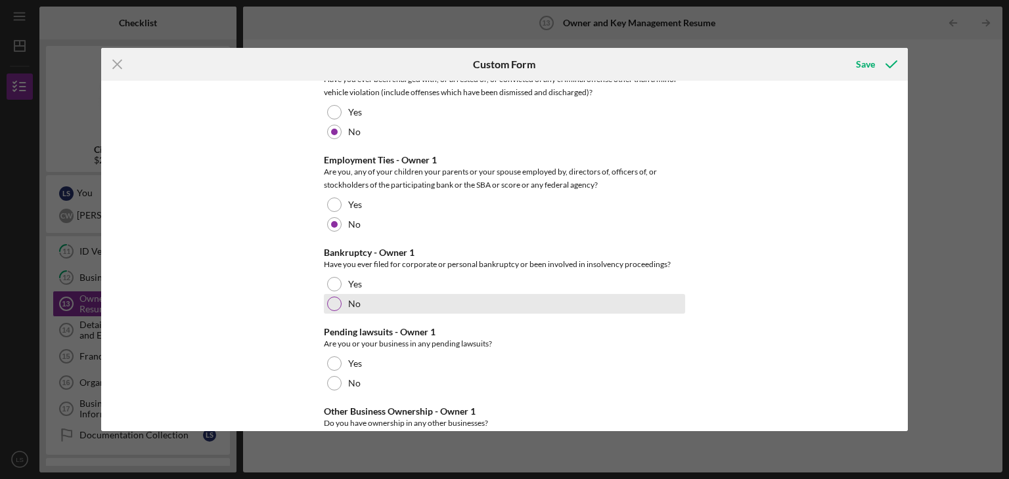
click at [339, 309] on div "No" at bounding box center [504, 304] width 361 height 20
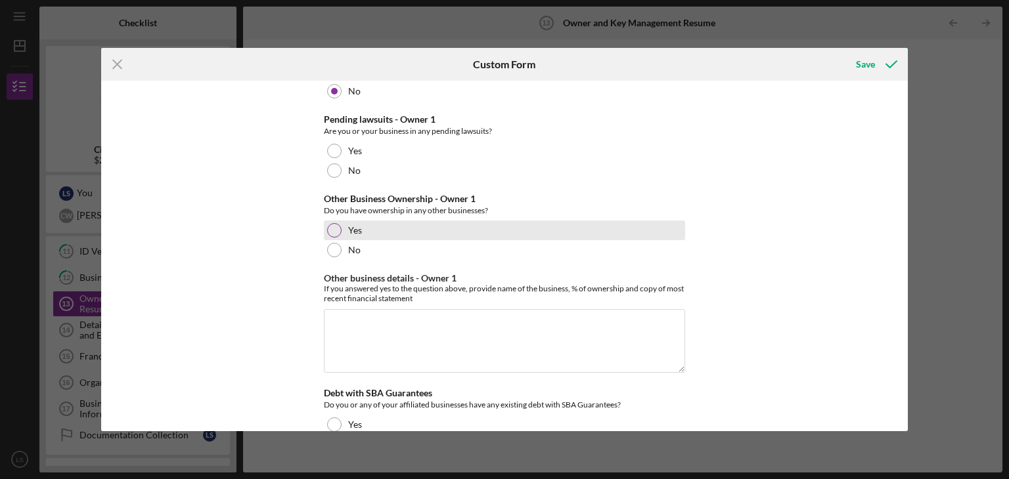
scroll to position [1077, 0]
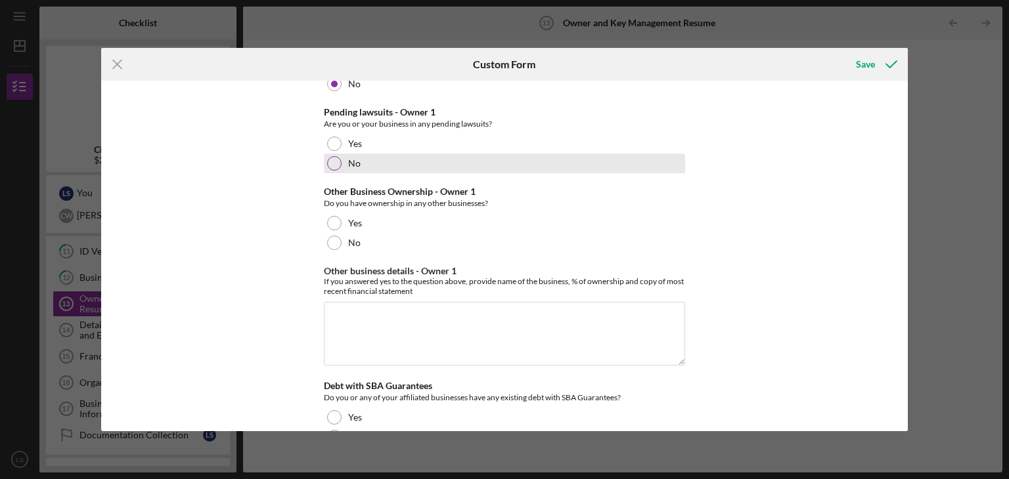
click at [332, 164] on div at bounding box center [334, 163] width 14 height 14
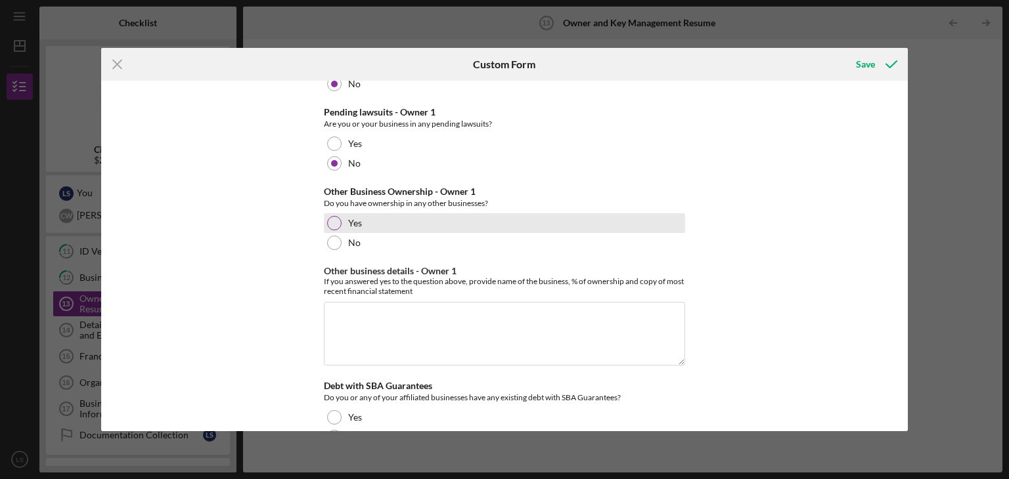
click at [331, 224] on div at bounding box center [334, 223] width 14 height 14
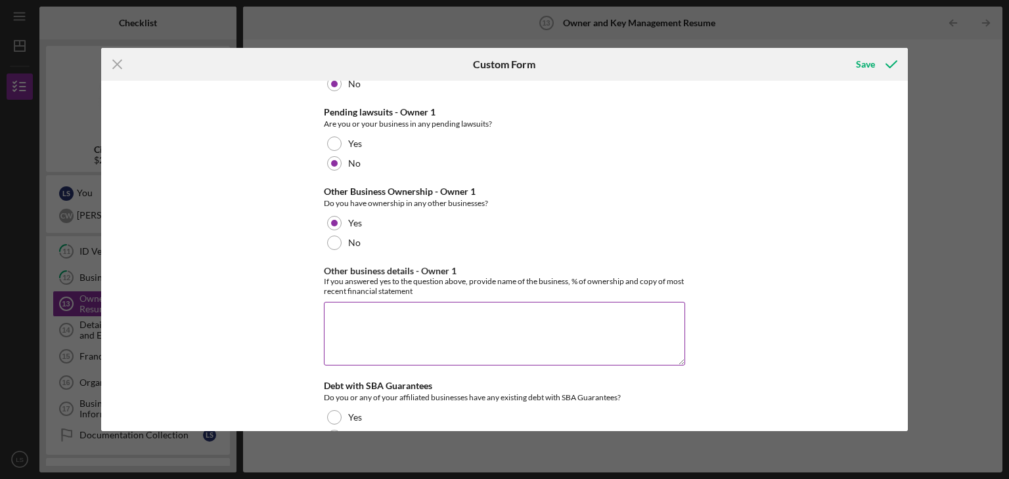
click at [347, 319] on textarea "Other business details - Owner 1" at bounding box center [504, 333] width 361 height 63
type textarea "49%"
click at [904, 169] on div "Owner 1 Primary Owner City and State of Birth [GEOGRAPHIC_DATA], [GEOGRAPHIC_DA…" at bounding box center [504, 256] width 807 height 351
click at [879, 197] on div "Owner 1 Primary Owner City and State of Birth [GEOGRAPHIC_DATA], [GEOGRAPHIC_DA…" at bounding box center [504, 256] width 807 height 351
click at [910, 154] on div "Icon/Menu Close Custom Form Save Owner 1 Primary Owner City and State of Birth …" at bounding box center [504, 239] width 1009 height 479
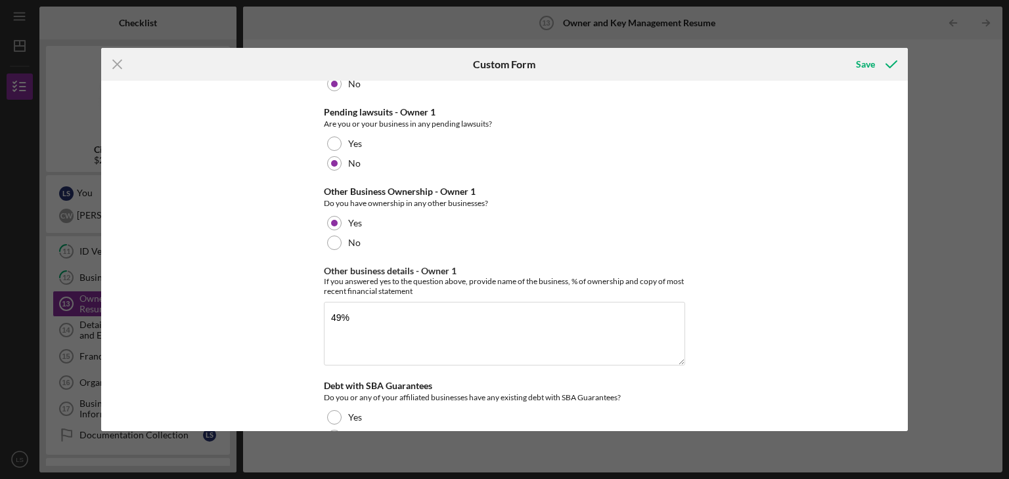
click at [903, 166] on div "Owner 1 Primary Owner City and State of Birth [GEOGRAPHIC_DATA], [GEOGRAPHIC_DA…" at bounding box center [504, 256] width 807 height 351
drag, startPoint x: 903, startPoint y: 166, endPoint x: 902, endPoint y: 185, distance: 19.1
click at [903, 185] on div "Owner 1 Primary Owner City and State of Birth [GEOGRAPHIC_DATA], [GEOGRAPHIC_DA…" at bounding box center [504, 256] width 807 height 351
click at [814, 310] on div "Owner 1 Primary Owner City and State of Birth [GEOGRAPHIC_DATA], [GEOGRAPHIC_DA…" at bounding box center [504, 256] width 807 height 351
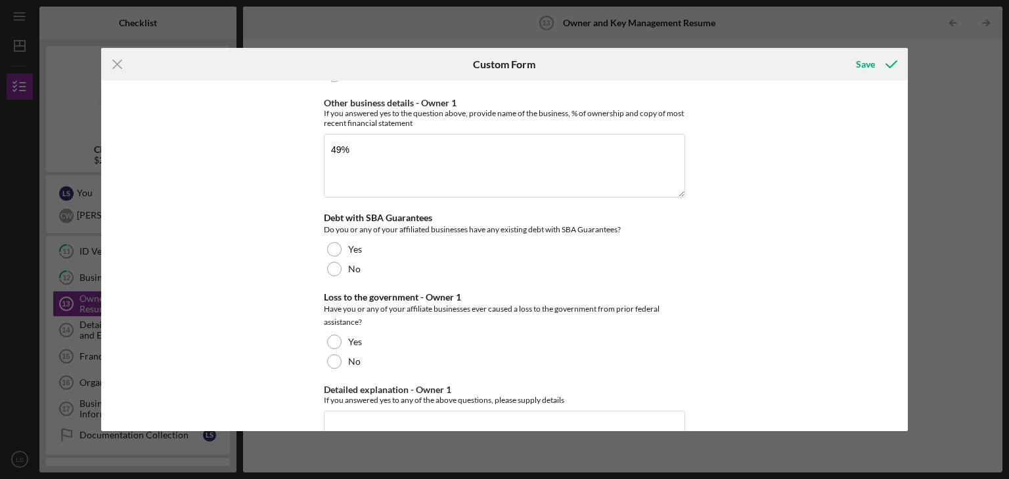
scroll to position [1208, 0]
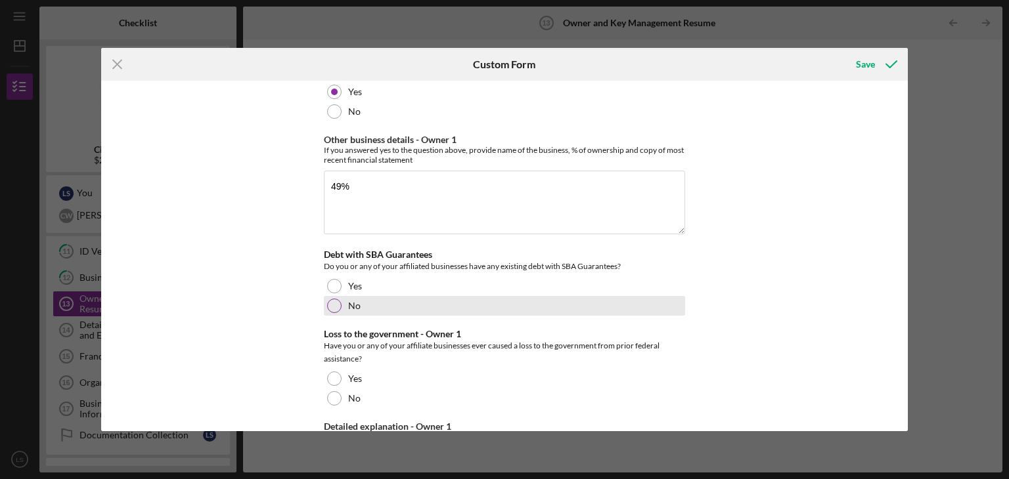
click at [328, 307] on div at bounding box center [334, 306] width 14 height 14
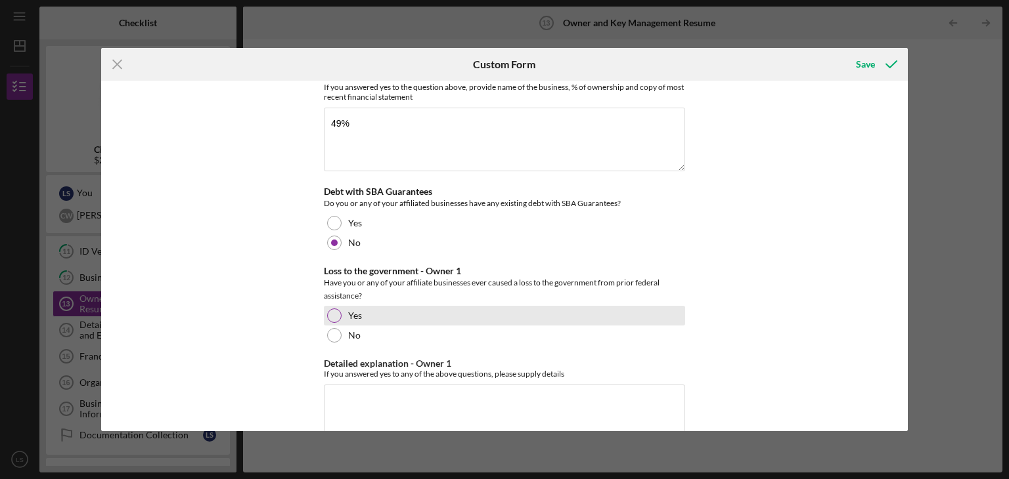
scroll to position [1274, 0]
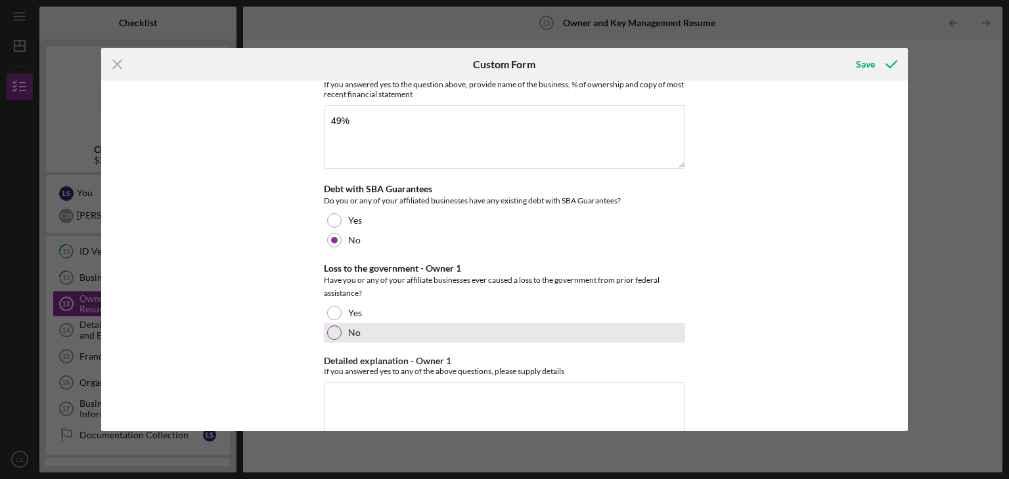
click at [332, 332] on div at bounding box center [334, 333] width 14 height 14
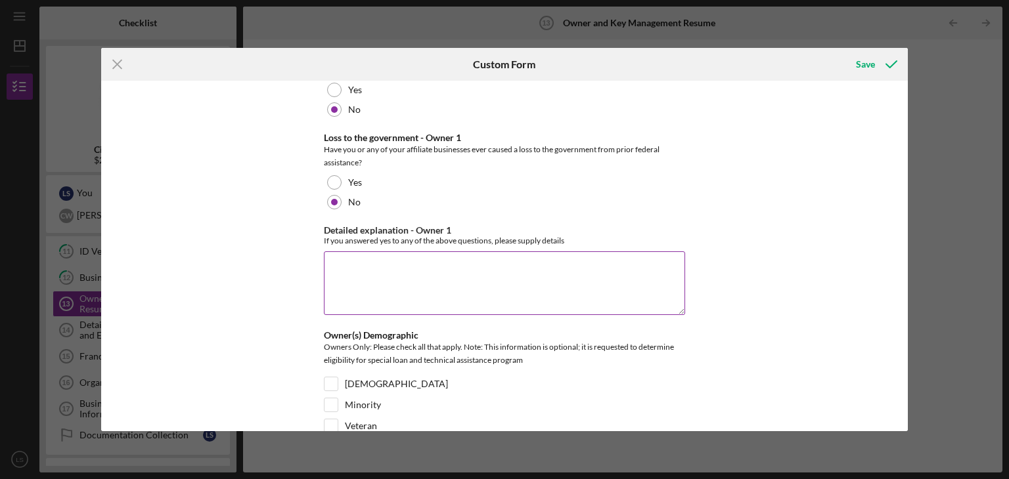
scroll to position [1405, 0]
click at [372, 271] on textarea "Detailed explanation - Owner 1" at bounding box center [504, 282] width 361 height 63
type textarea "N/A"
click at [787, 257] on div "Owner 1 Primary Owner City and State of Birth [GEOGRAPHIC_DATA], [GEOGRAPHIC_DA…" at bounding box center [504, 256] width 807 height 351
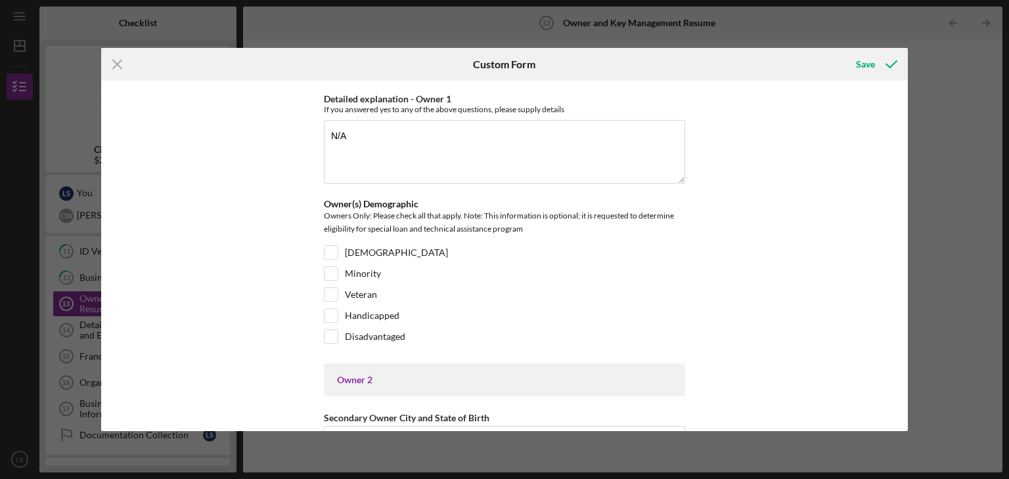
scroll to position [1536, 0]
click at [330, 250] on input "[DEMOGRAPHIC_DATA]" at bounding box center [330, 252] width 13 height 13
checkbox input "true"
click at [328, 272] on input "Minority" at bounding box center [330, 273] width 13 height 13
checkbox input "true"
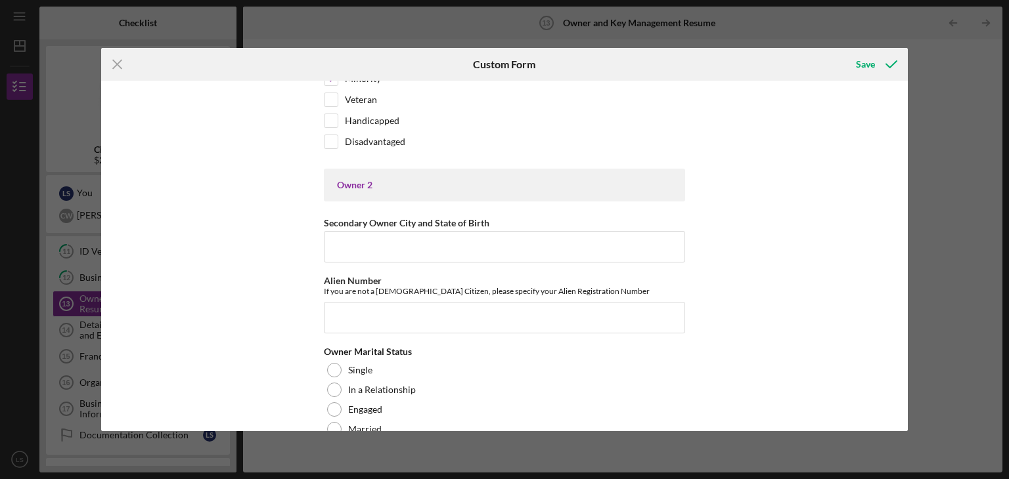
scroll to position [1733, 0]
click at [351, 236] on input "Secondary Owner City and State of Birth" at bounding box center [504, 245] width 361 height 32
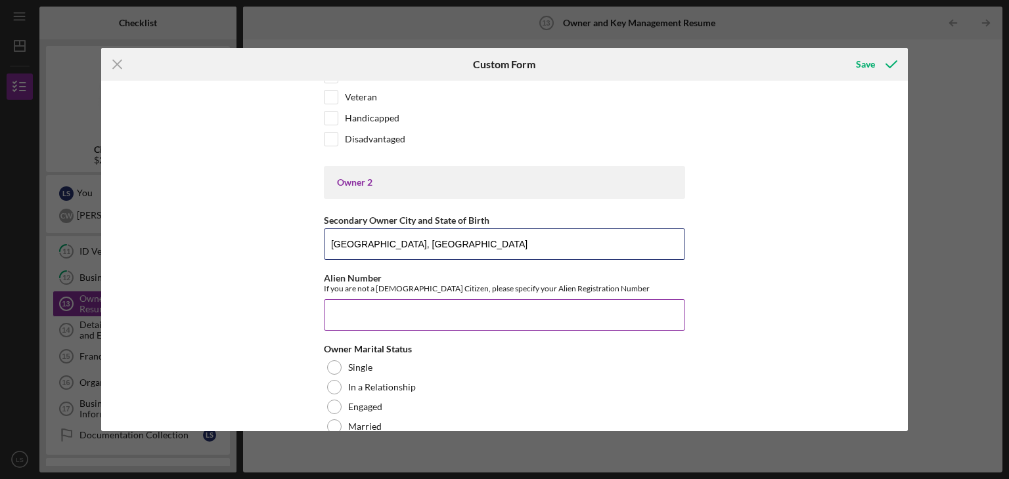
type input "[GEOGRAPHIC_DATA], [GEOGRAPHIC_DATA]"
click at [367, 324] on input "Alien Number" at bounding box center [504, 316] width 361 height 32
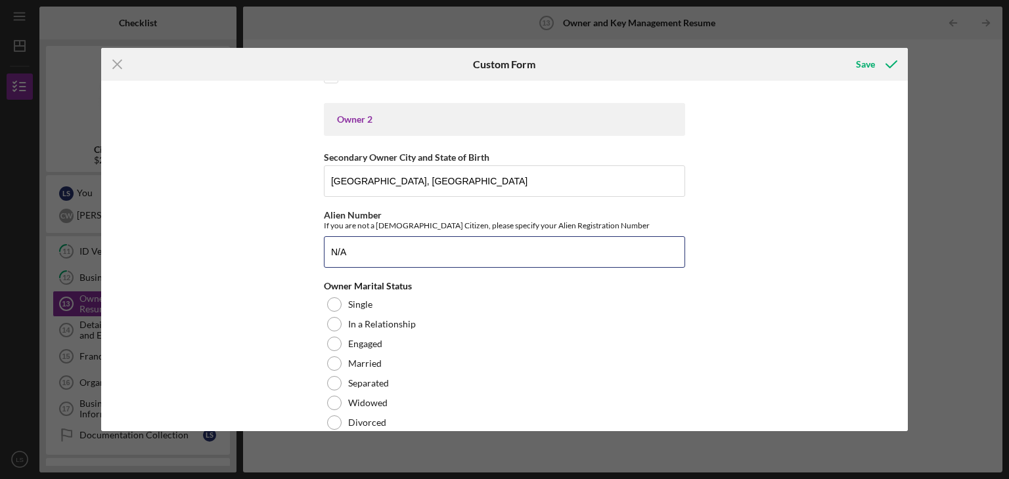
scroll to position [1799, 0]
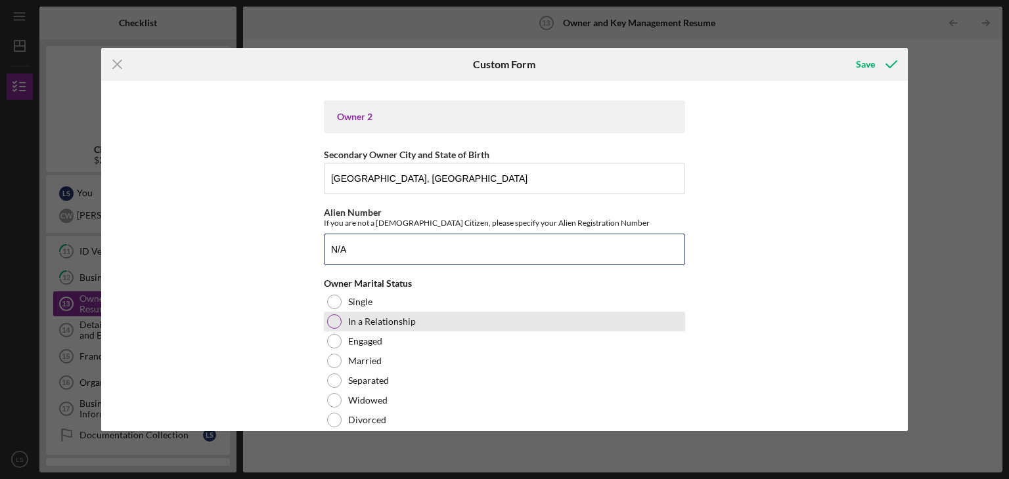
type input "N/A"
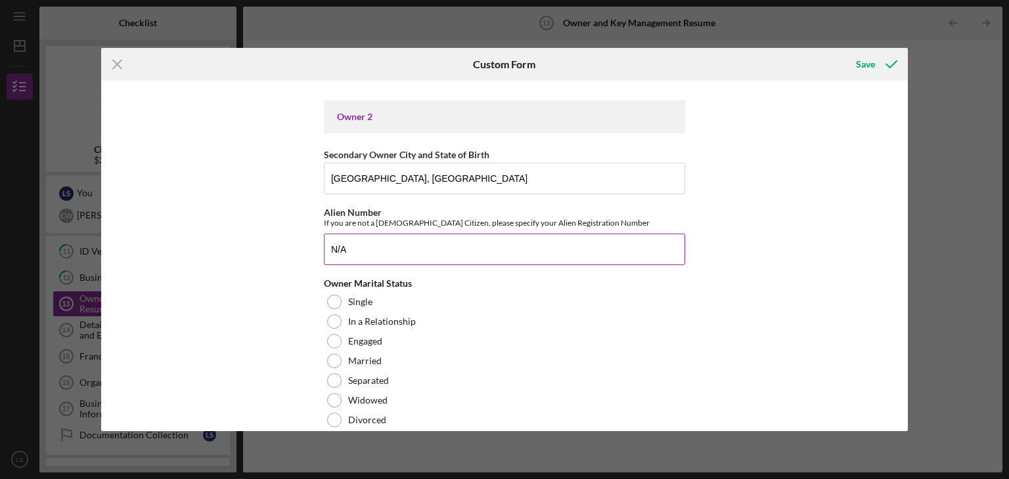
drag, startPoint x: 339, startPoint y: 324, endPoint x: 625, endPoint y: 253, distance: 295.0
click at [341, 321] on div "In a Relationship" at bounding box center [504, 322] width 361 height 20
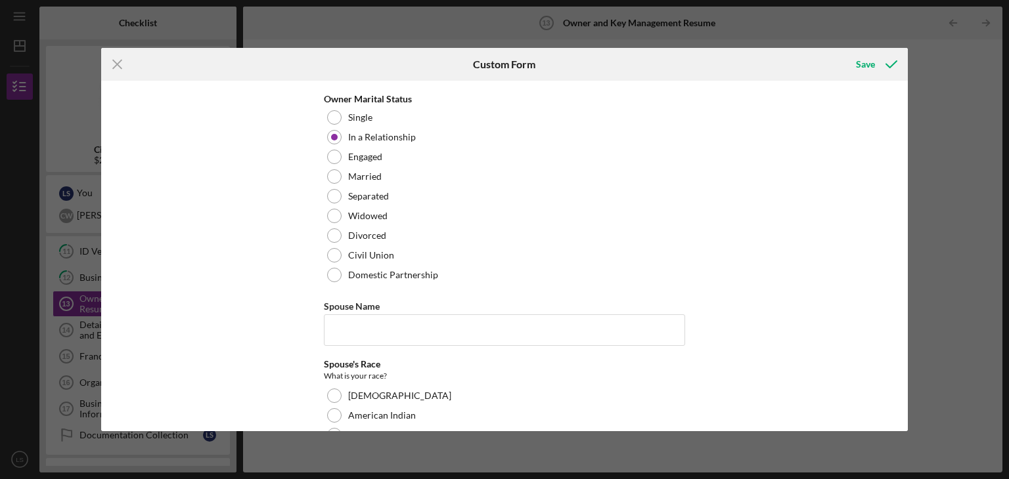
scroll to position [1996, 0]
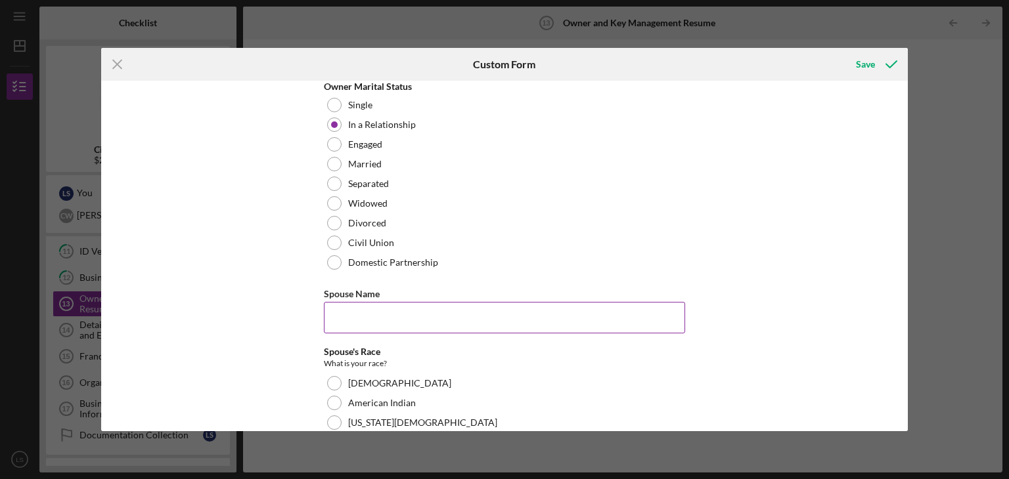
click at [524, 302] on input "Spouse Name" at bounding box center [504, 318] width 361 height 32
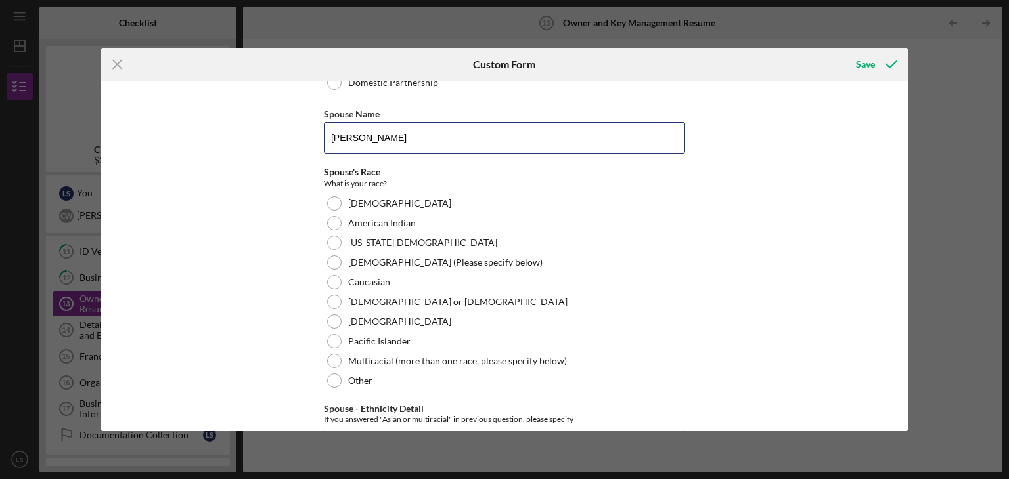
scroll to position [2193, 0]
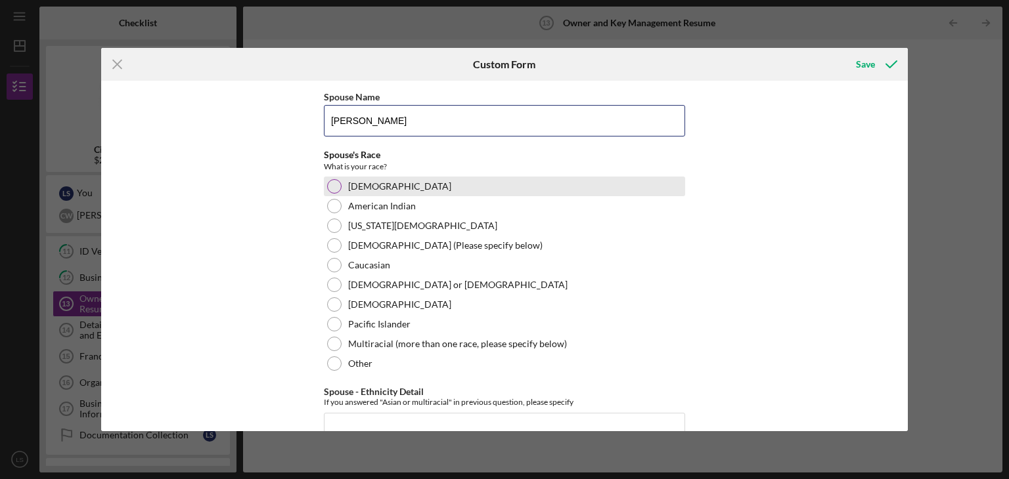
type input "[PERSON_NAME]"
click at [343, 190] on div "[DEMOGRAPHIC_DATA]" at bounding box center [504, 187] width 361 height 20
click at [741, 252] on div "Owner 1 Primary Owner City and State of Birth [GEOGRAPHIC_DATA], [GEOGRAPHIC_DA…" at bounding box center [504, 256] width 807 height 351
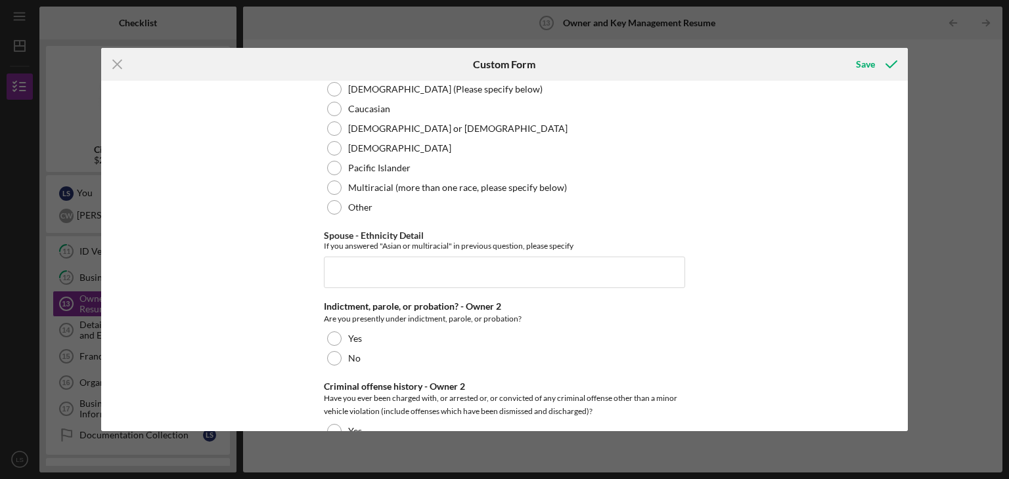
scroll to position [2390, 0]
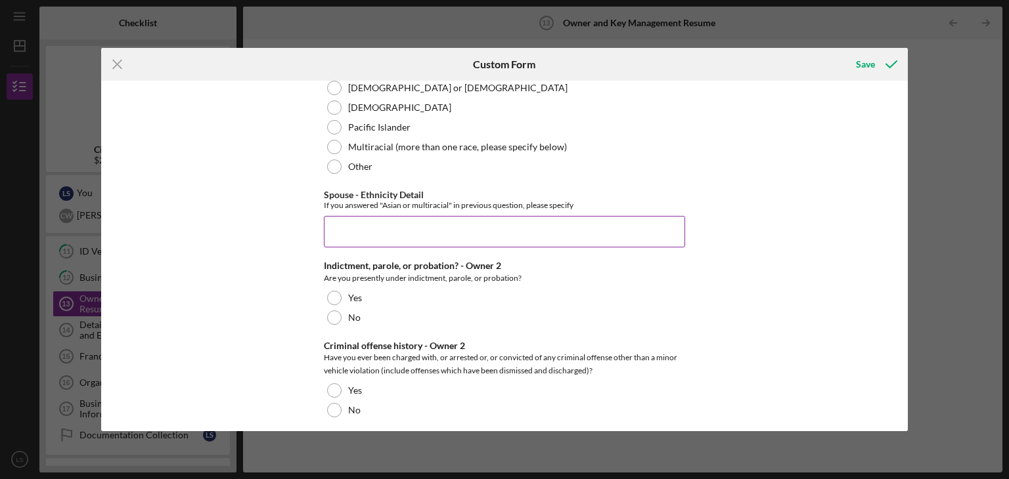
click at [380, 232] on input "Spouse - Ethnicity Detail" at bounding box center [504, 232] width 361 height 32
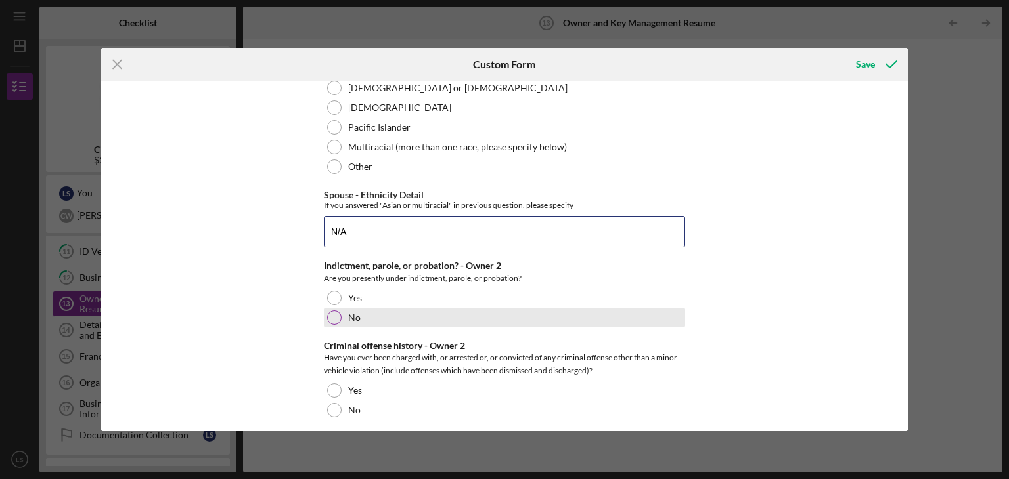
type input "N/A"
click at [333, 321] on div "No" at bounding box center [504, 318] width 361 height 20
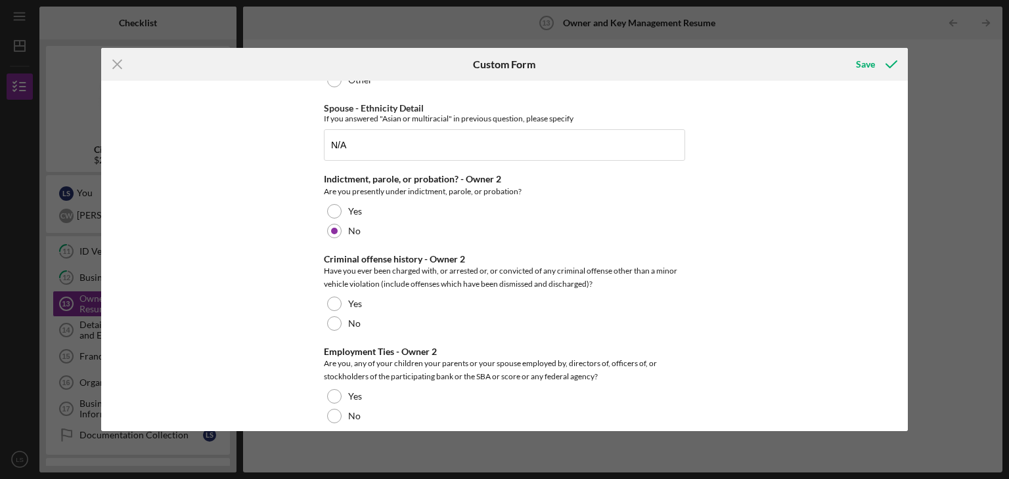
scroll to position [2522, 0]
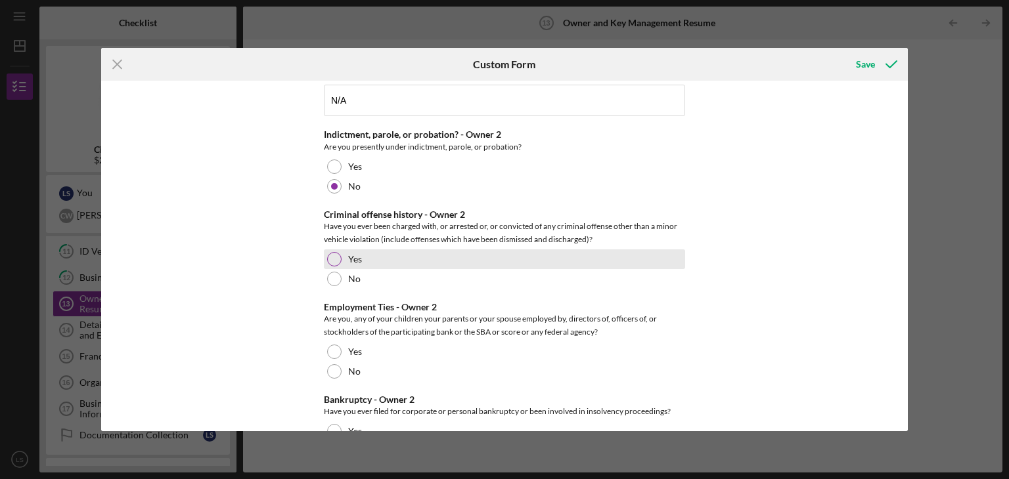
drag, startPoint x: 336, startPoint y: 256, endPoint x: 347, endPoint y: 254, distance: 10.7
click at [336, 256] on div at bounding box center [334, 259] width 14 height 14
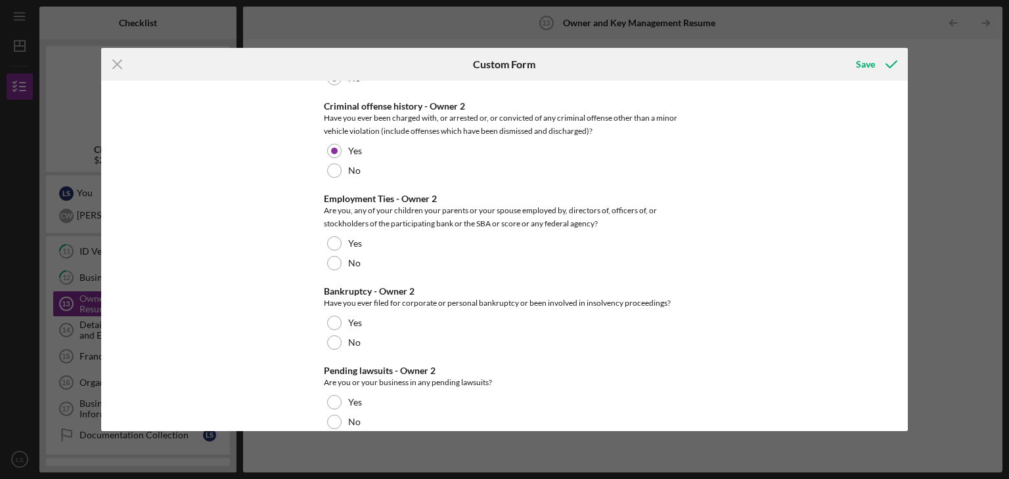
scroll to position [2653, 0]
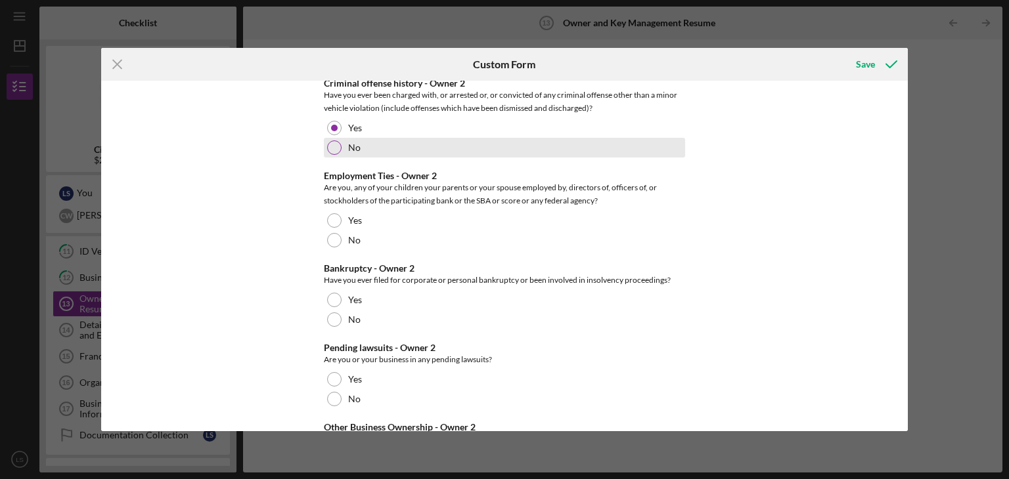
click at [324, 147] on div "No" at bounding box center [504, 148] width 361 height 20
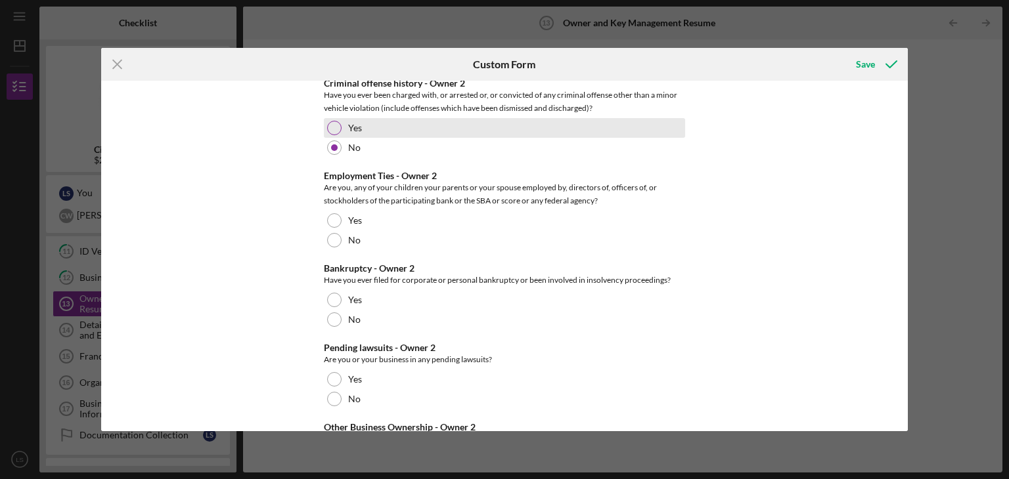
click at [336, 123] on div at bounding box center [334, 128] width 14 height 14
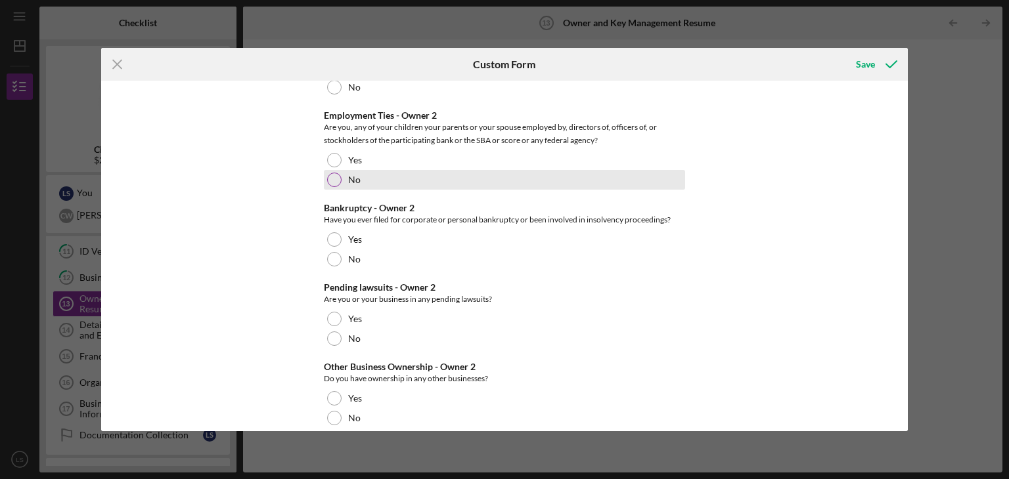
scroll to position [2719, 0]
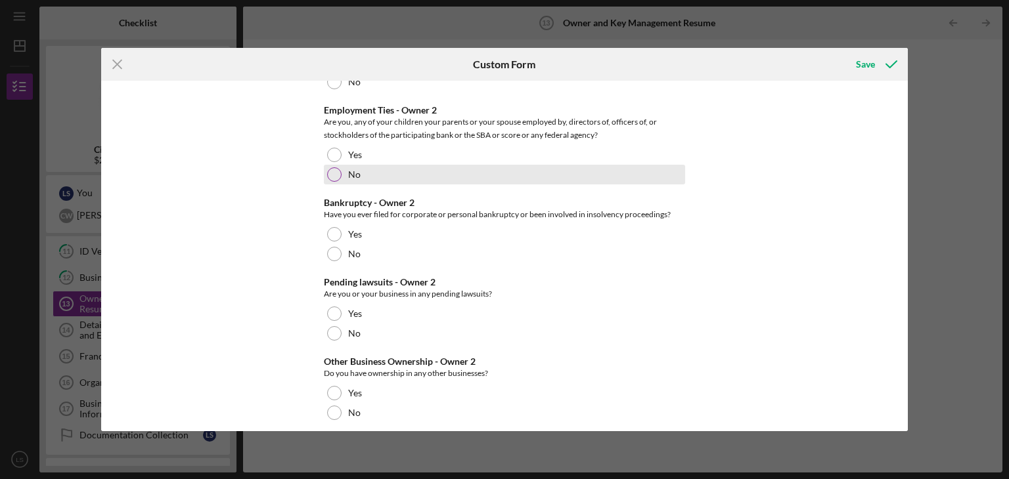
click at [328, 178] on div "No" at bounding box center [504, 175] width 361 height 20
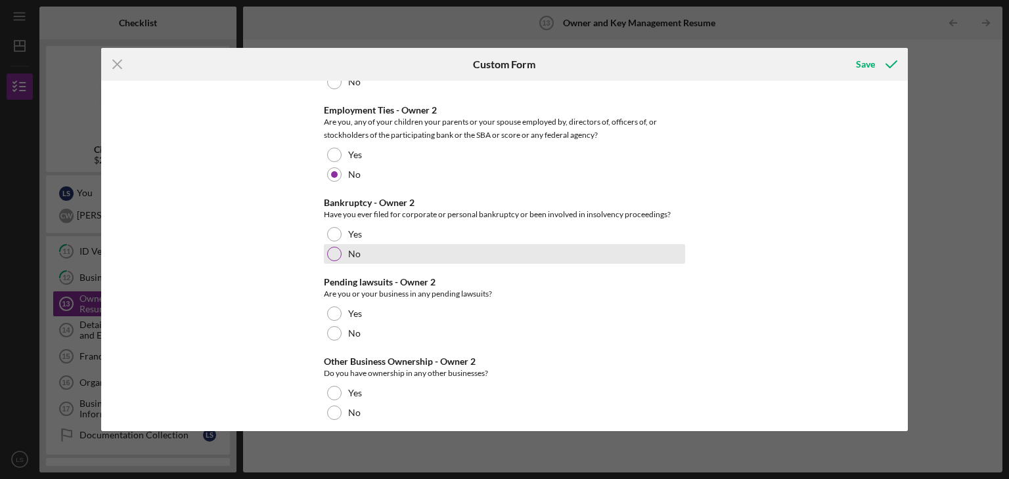
click at [336, 247] on div at bounding box center [334, 254] width 14 height 14
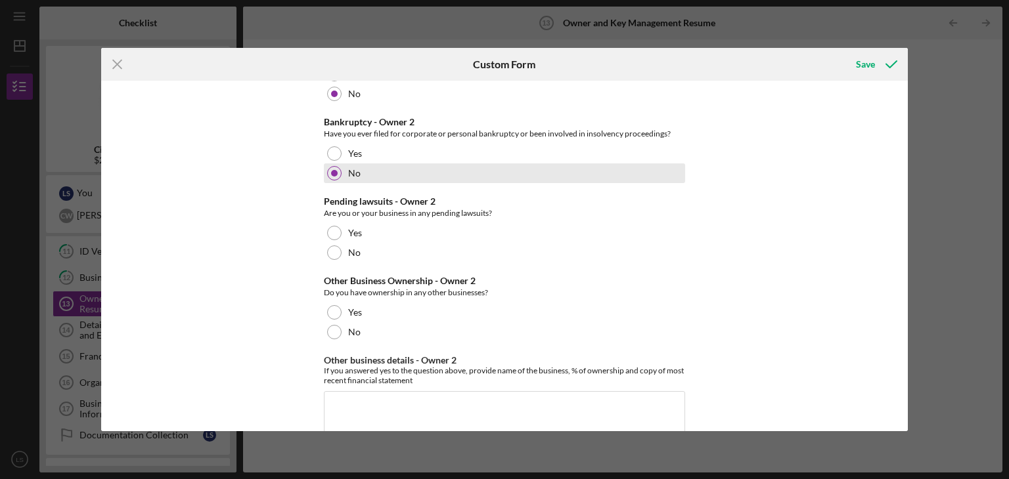
scroll to position [2850, 0]
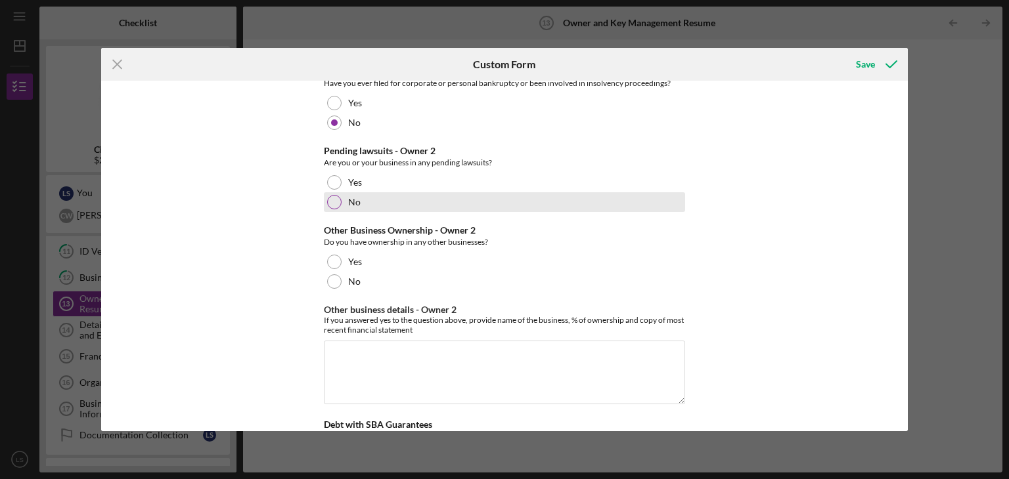
click at [331, 197] on div at bounding box center [334, 202] width 14 height 14
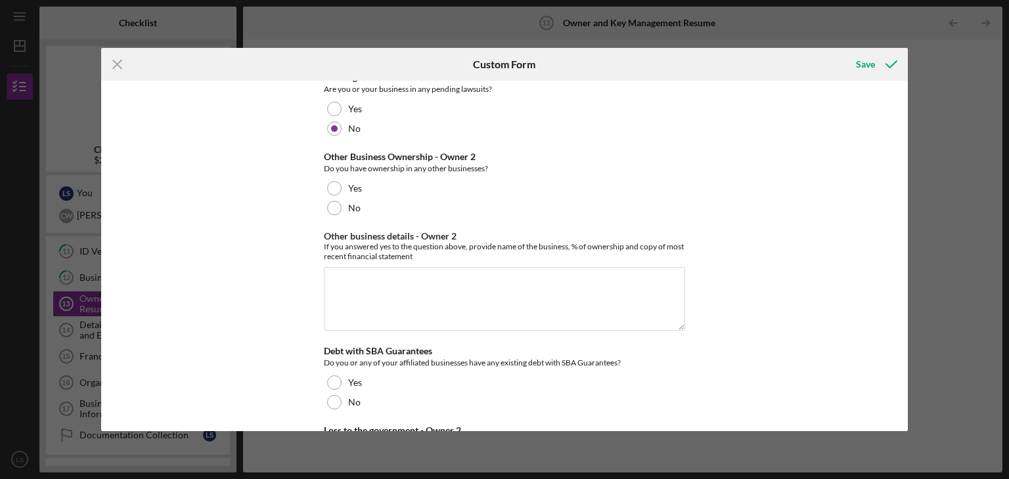
scroll to position [2981, 0]
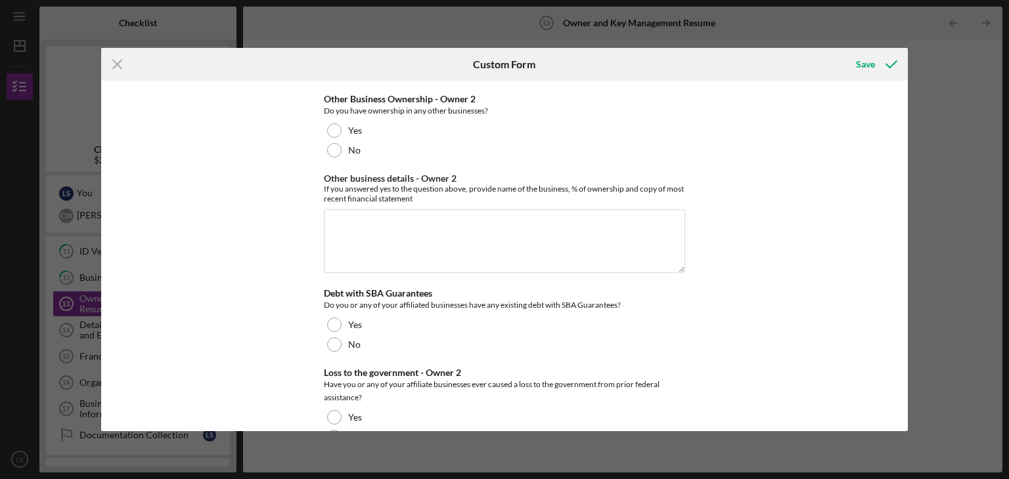
drag, startPoint x: 326, startPoint y: 123, endPoint x: 357, endPoint y: 161, distance: 48.9
click at [328, 124] on div at bounding box center [334, 130] width 14 height 14
click at [382, 213] on textarea "Other business details - Owner 2" at bounding box center [504, 241] width 361 height 63
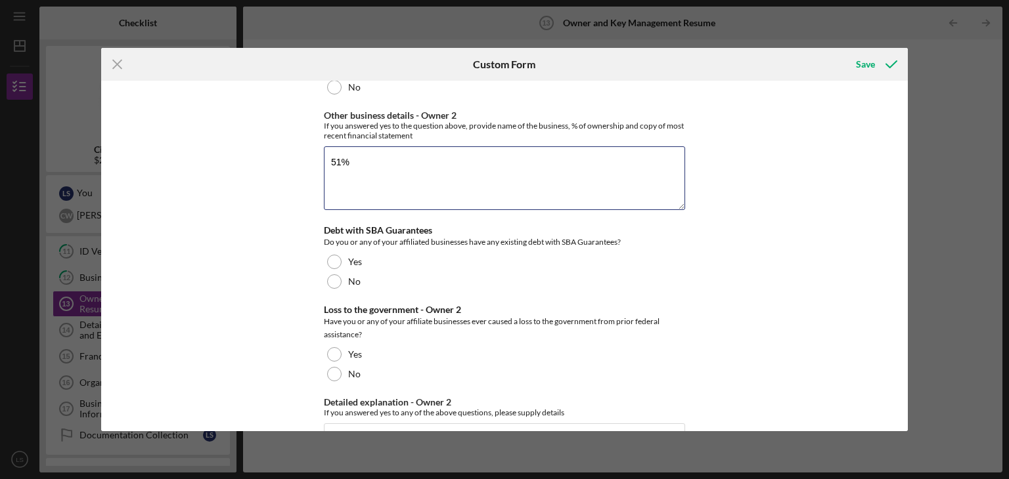
scroll to position [3047, 0]
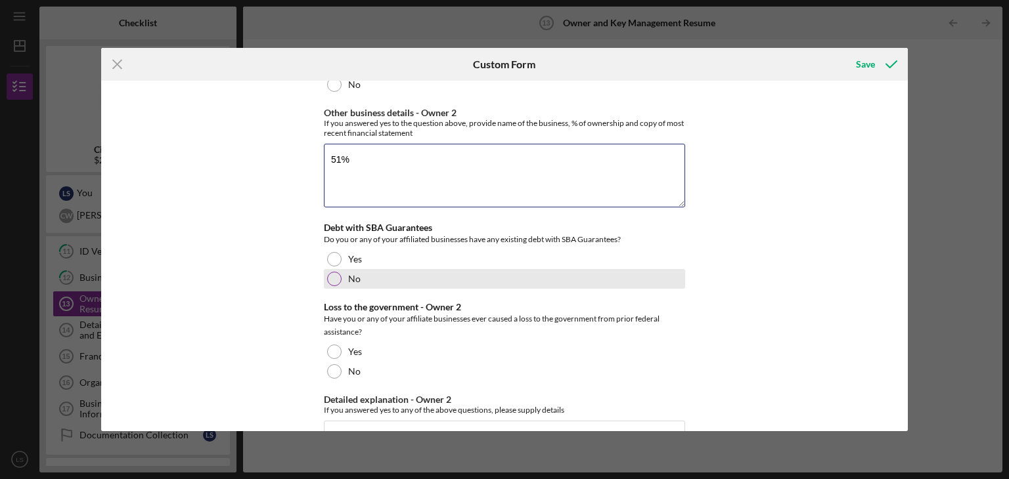
type textarea "51%"
click at [326, 282] on div "No" at bounding box center [504, 279] width 361 height 20
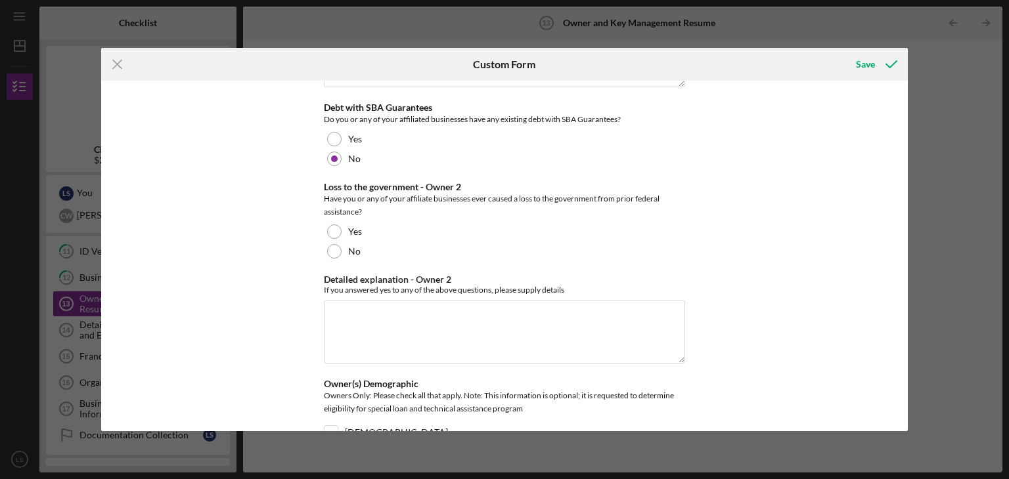
scroll to position [3178, 0]
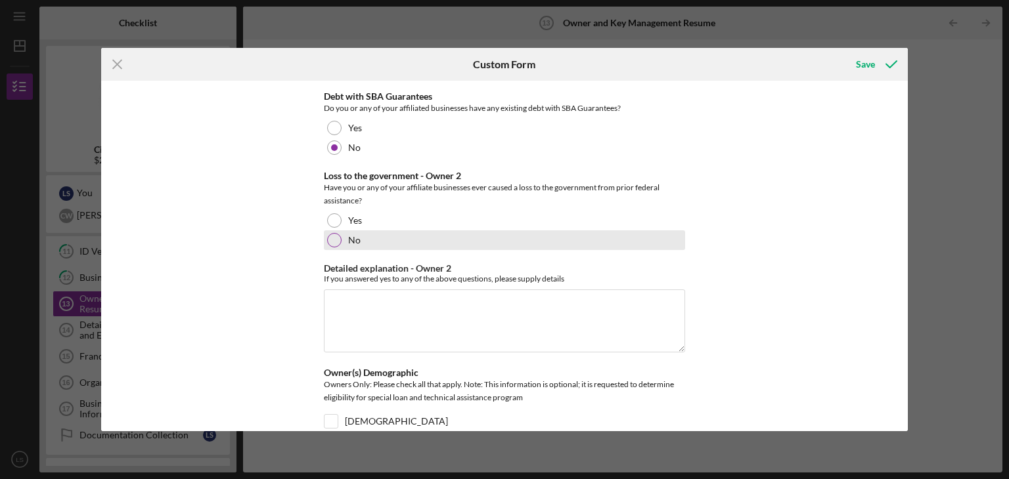
click at [332, 241] on div at bounding box center [334, 240] width 14 height 14
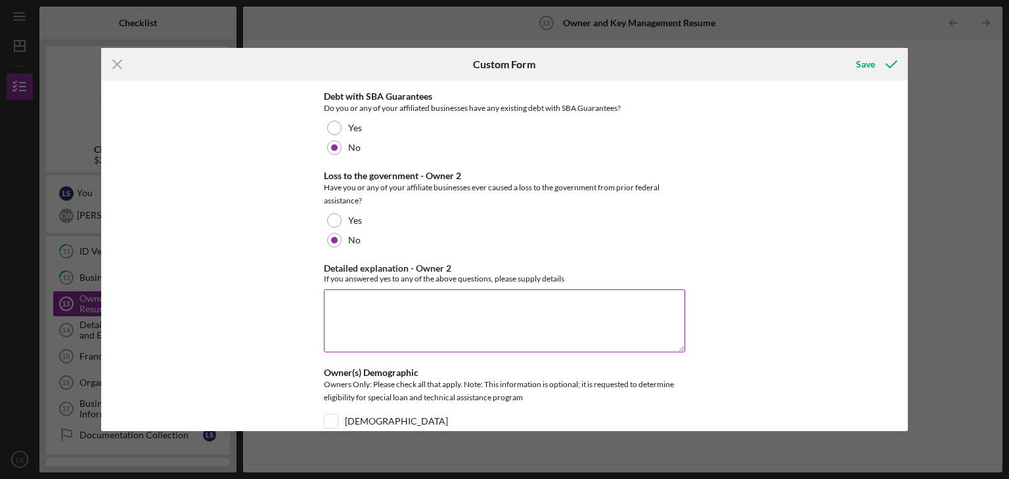
click at [359, 313] on textarea "Detailed explanation - Owner 2" at bounding box center [504, 321] width 361 height 63
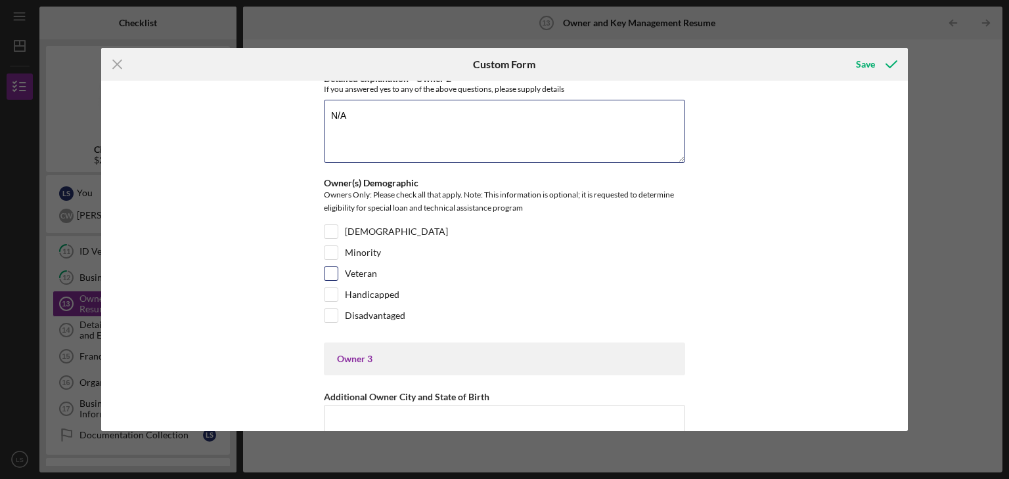
scroll to position [3375, 0]
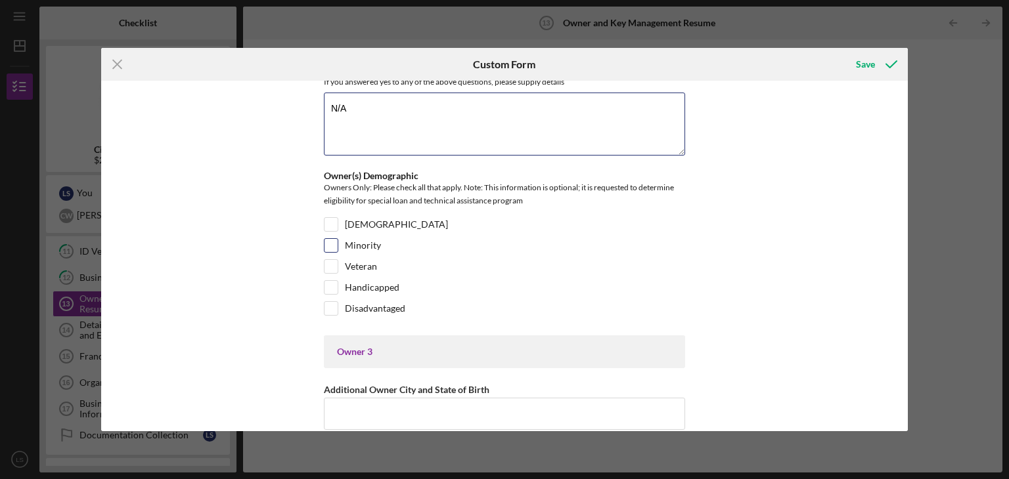
type textarea "N/A"
click at [331, 240] on input "Minority" at bounding box center [330, 245] width 13 height 13
checkbox input "true"
click at [799, 275] on div "Owner 1 Primary Owner City and State of Birth [GEOGRAPHIC_DATA], [GEOGRAPHIC_DA…" at bounding box center [504, 256] width 807 height 351
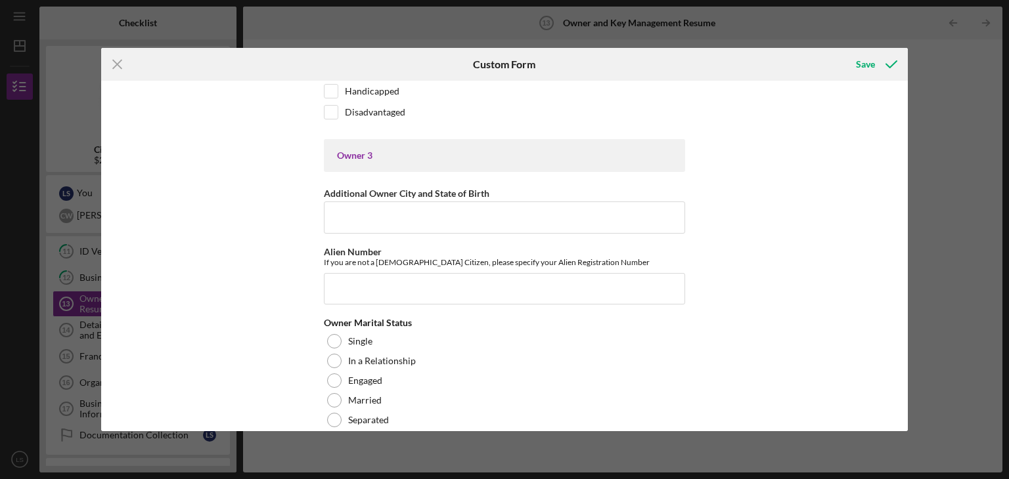
scroll to position [3572, 0]
click at [474, 211] on input "Additional Owner City and State of Birth" at bounding box center [504, 217] width 361 height 32
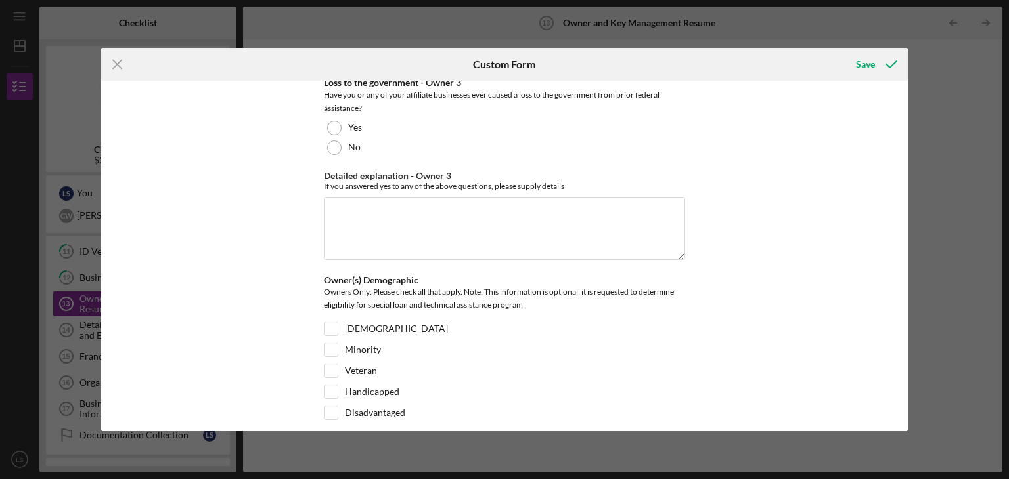
scroll to position [5091, 0]
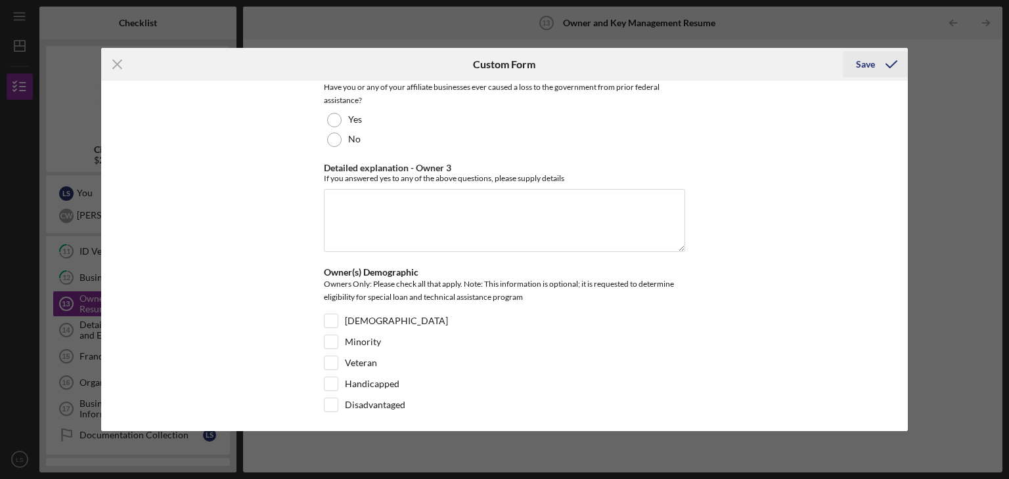
type input "N/A"
click at [869, 66] on div "Save" at bounding box center [865, 64] width 19 height 26
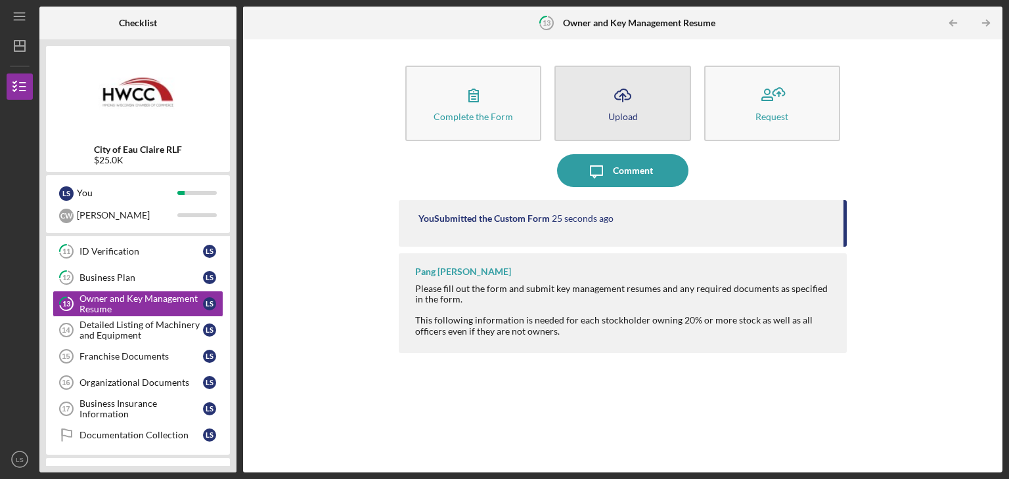
click at [604, 103] on button "Icon/Upload Upload" at bounding box center [622, 104] width 136 height 76
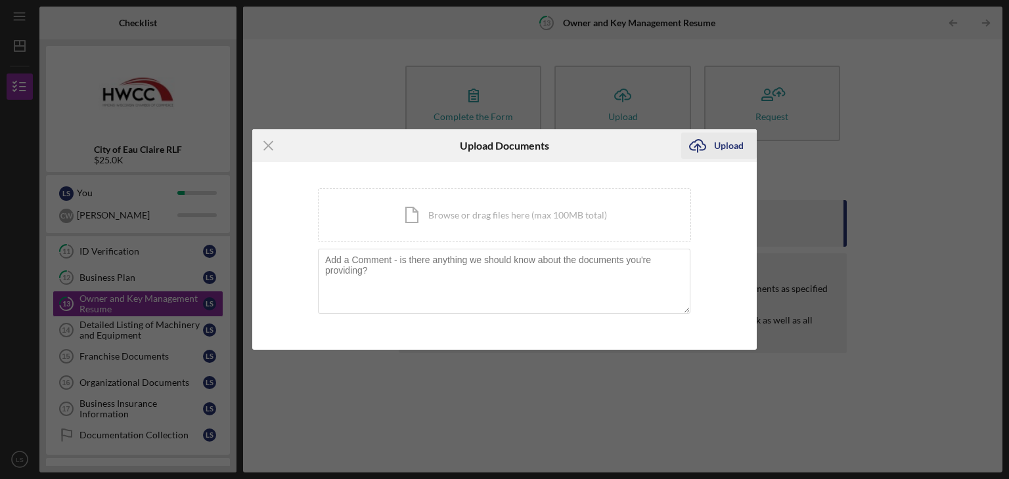
click at [707, 150] on icon "Icon/Upload" at bounding box center [697, 145] width 33 height 33
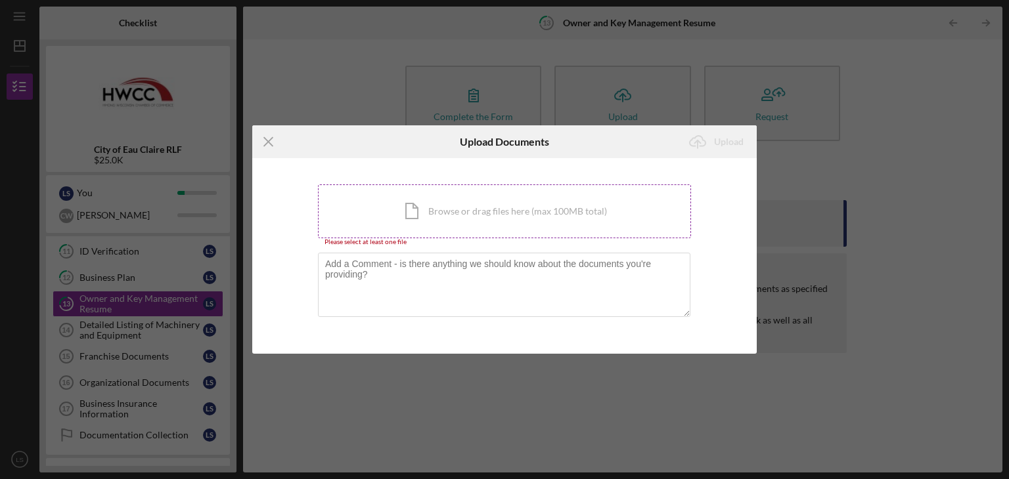
click at [397, 216] on div "Icon/Document Browse or drag files here (max 100MB total) Tap to choose files o…" at bounding box center [504, 212] width 373 height 54
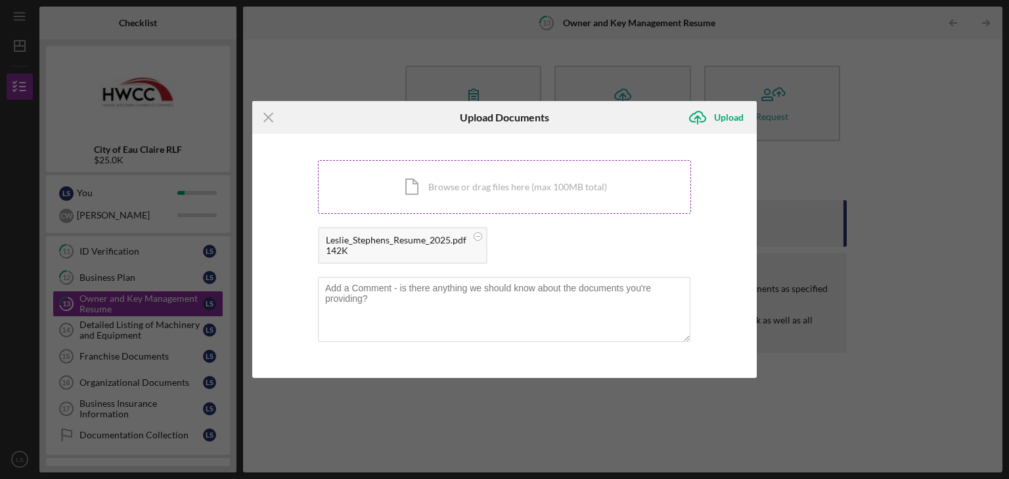
click at [490, 199] on div "Icon/Document Browse or drag files here (max 100MB total) Tap to choose files o…" at bounding box center [504, 187] width 373 height 54
click at [702, 115] on icon "submit" at bounding box center [698, 117] width 16 height 10
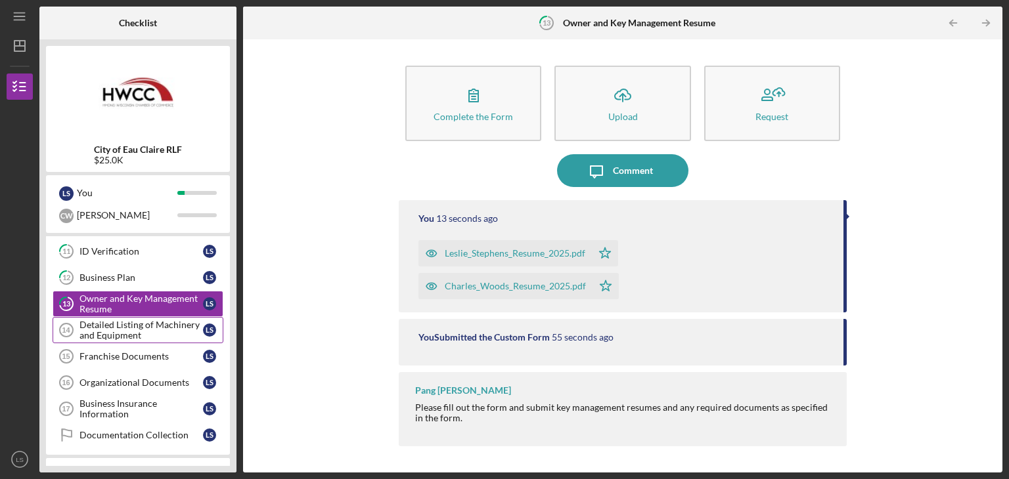
click at [118, 332] on div "Detailed Listing of Machinery and Equipment" at bounding box center [140, 330] width 123 height 21
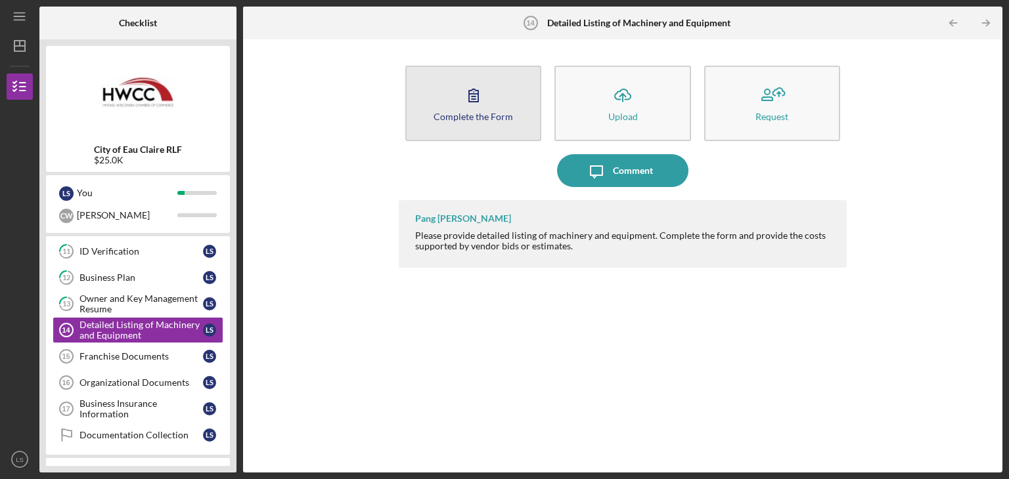
click at [488, 108] on icon "button" at bounding box center [473, 95] width 33 height 33
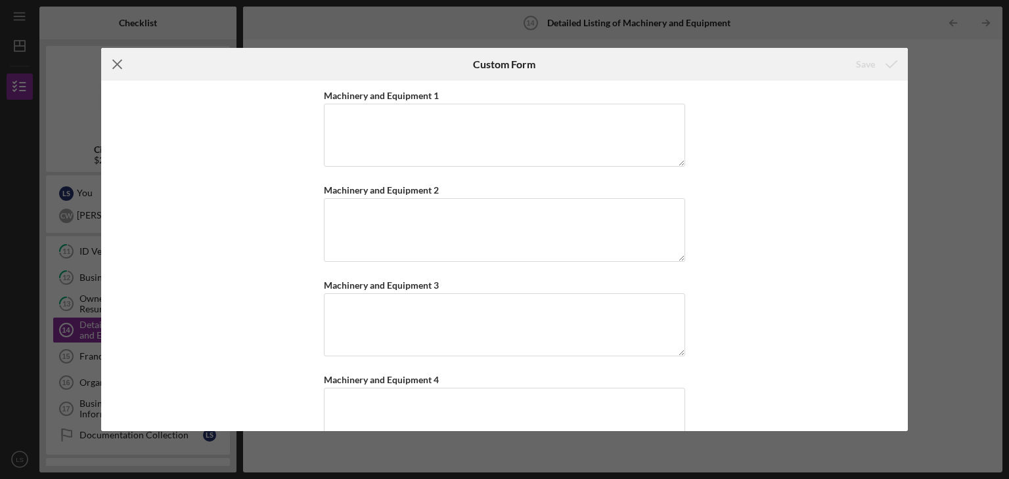
click at [113, 61] on line at bounding box center [117, 64] width 9 height 9
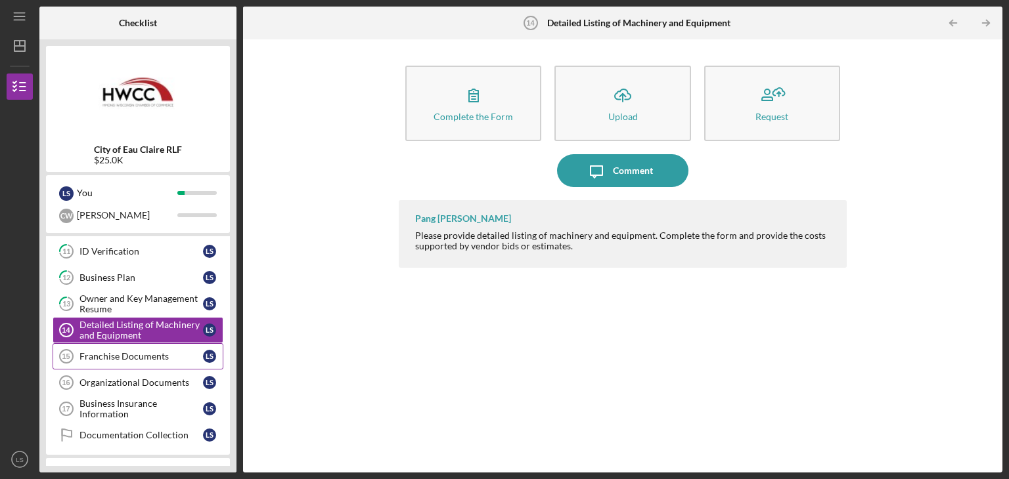
click at [143, 357] on div "Franchise Documents" at bounding box center [140, 356] width 123 height 11
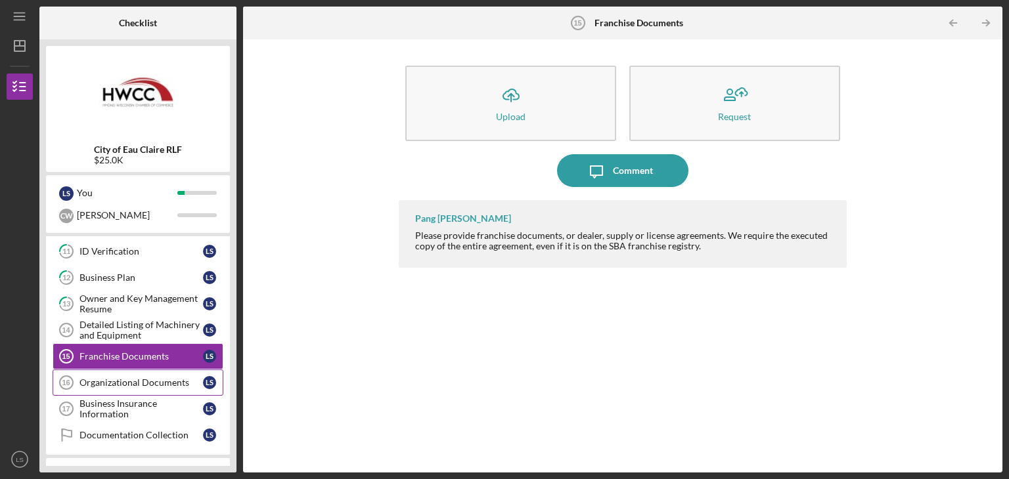
click at [127, 378] on div "Organizational Documents" at bounding box center [140, 383] width 123 height 11
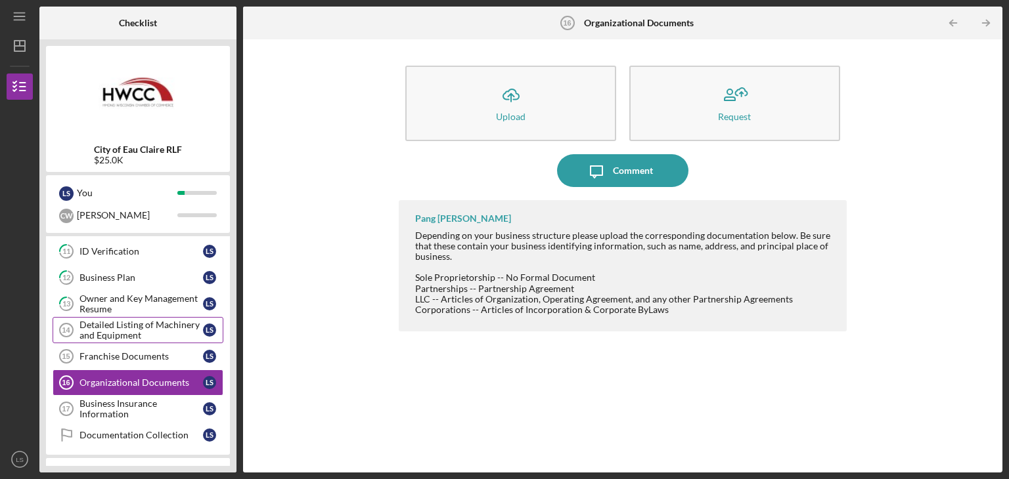
click at [133, 324] on div "Detailed Listing of Machinery and Equipment" at bounding box center [140, 330] width 123 height 21
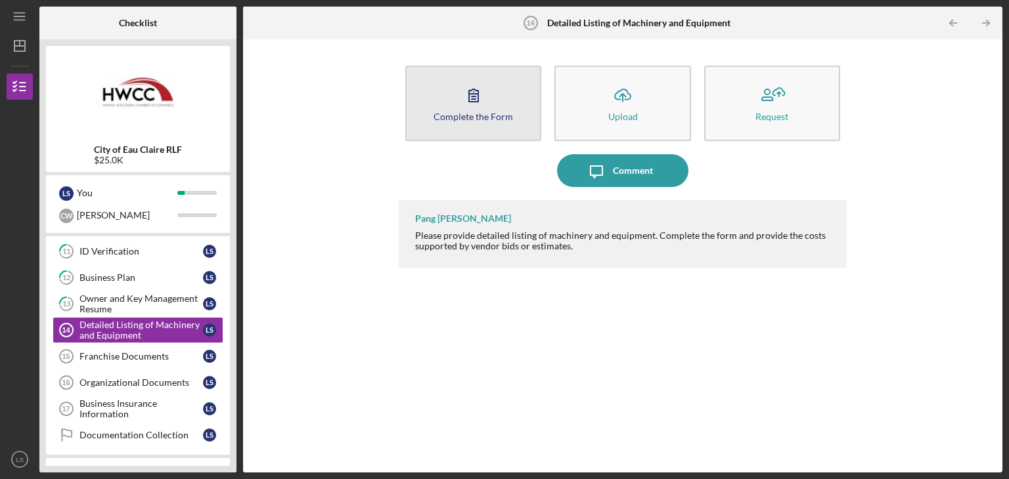
click at [473, 124] on button "Complete the Form Form" at bounding box center [473, 104] width 136 height 76
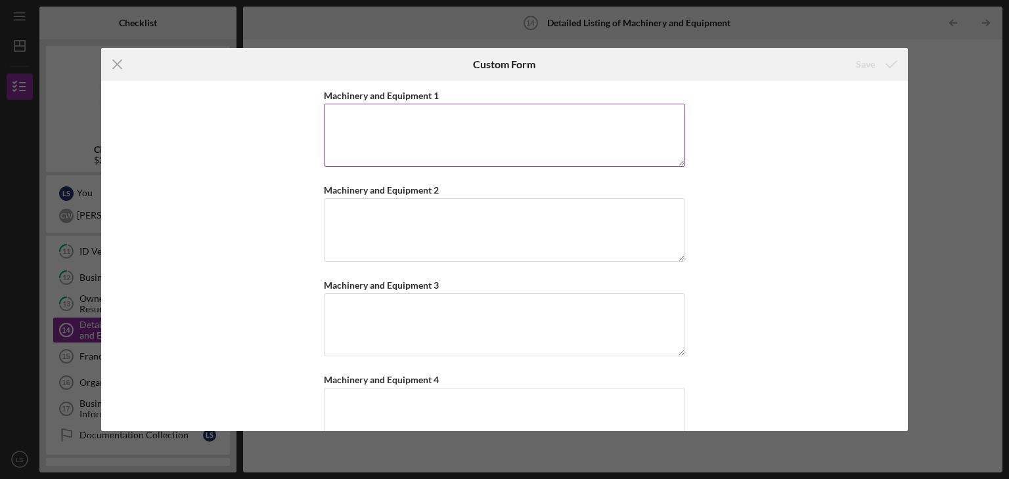
click at [335, 116] on textarea "Machinery and Equipment 1" at bounding box center [504, 135] width 361 height 63
paste textarea "[PERSON_NAME] EMIX12G 12qt Programmable Mixer - 7/8 HP motor - 5 variable speed…"
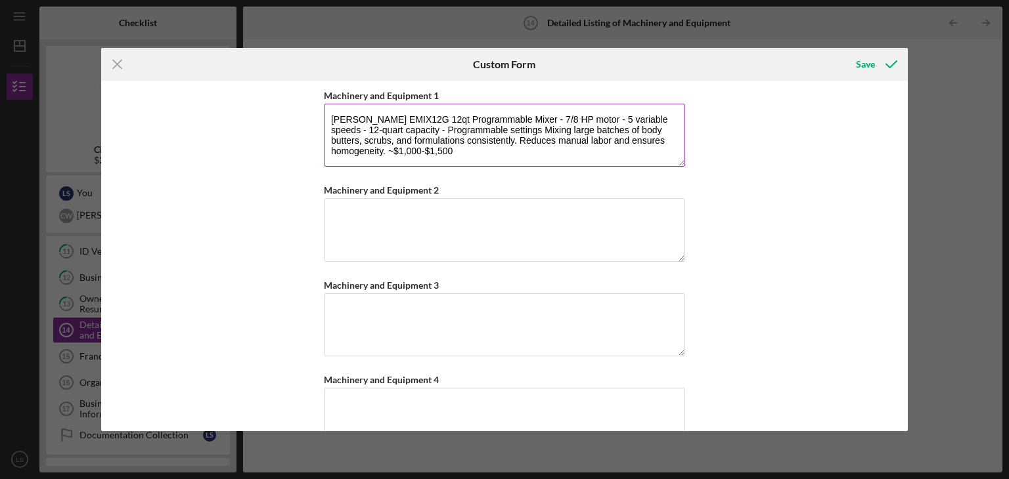
click at [365, 147] on textarea "[PERSON_NAME] EMIX12G 12qt Programmable Mixer - 7/8 HP motor - 5 variable speed…" at bounding box center [504, 135] width 361 height 63
type textarea "[PERSON_NAME] EMIX12G 12qt Programmable Mixer - 7/8 HP motor - 5 variable speed…"
click at [336, 213] on textarea "Machinery and Equipment 2" at bounding box center [504, 229] width 361 height 63
paste textarea "Heating Mixing Filling Machine (30L) - 30L stainless steel [PERSON_NAME] - Ther…"
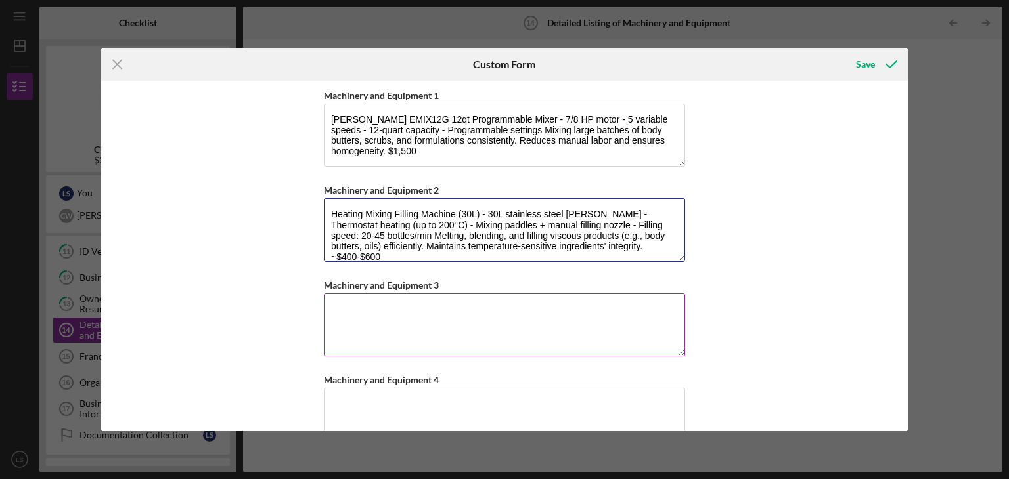
scroll to position [1, 0]
click at [625, 245] on textarea "Heating Mixing Filling Machine (30L) - 30L stainless steel [PERSON_NAME] - Ther…" at bounding box center [504, 229] width 361 height 63
click at [631, 245] on textarea "Heating Mixing Filling Machine (30L) - 30L stainless steel [PERSON_NAME] - Ther…" at bounding box center [504, 229] width 361 height 63
click at [587, 247] on textarea "Heating Mixing Filling Machine (30L) - 30L stainless steel [PERSON_NAME] - Ther…" at bounding box center [504, 229] width 361 height 63
type textarea "Heating Mixing Filling Machine (30L) - 30L stainless steel [PERSON_NAME] - Ther…"
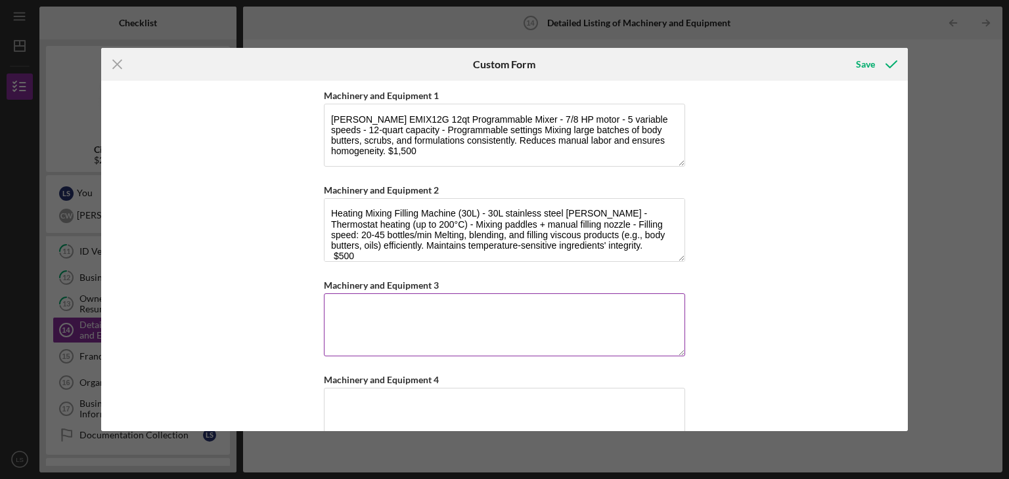
click at [347, 311] on textarea "Machinery and Equipment 3" at bounding box center [504, 325] width 361 height 63
paste textarea "-AP380 Semi-Automatic Label Applicator - Applies front/back labels at 1,500 con…"
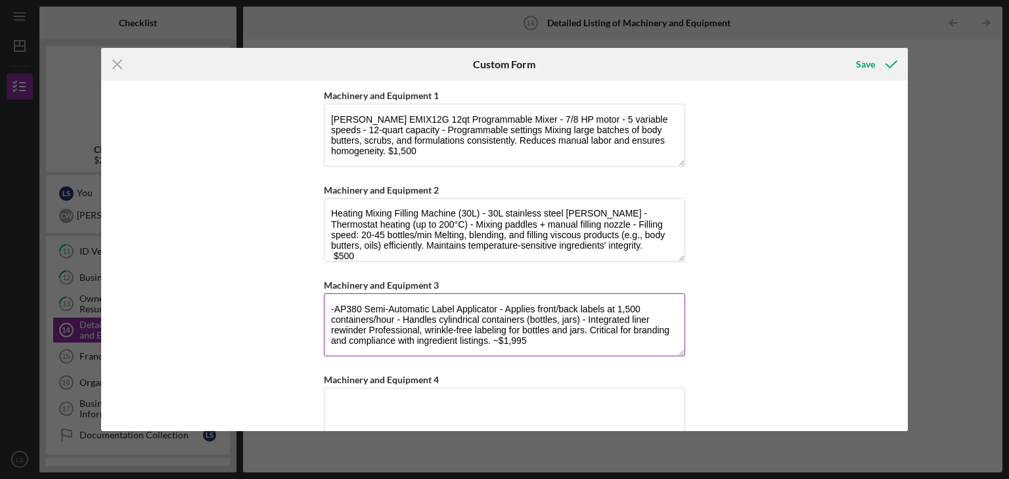
click at [333, 309] on textarea "-AP380 Semi-Automatic Label Applicator - Applies front/back labels at 1,500 con…" at bounding box center [504, 325] width 361 height 63
click at [497, 346] on textarea "AP380 Semi-Automatic Label Applicator - Applies front/back labels at 1,500 cont…" at bounding box center [504, 325] width 361 height 63
type textarea "AP380 Semi-Automatic Label Applicator - Applies front/back labels at 1,500 cont…"
click at [744, 305] on div "Machinery and Equipment 1 [PERSON_NAME] EMIX12G 12qt Programmable Mixer - 7/8 H…" at bounding box center [504, 256] width 807 height 351
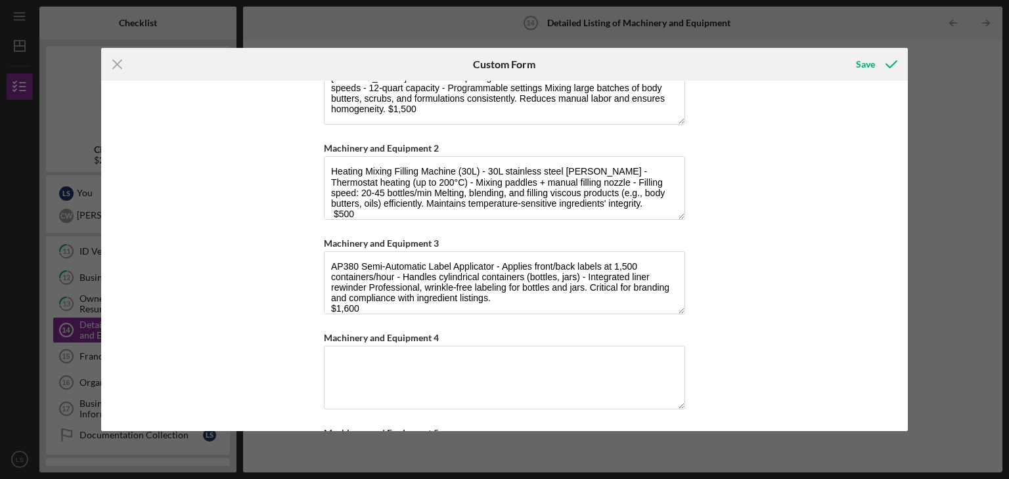
scroll to position [137, 0]
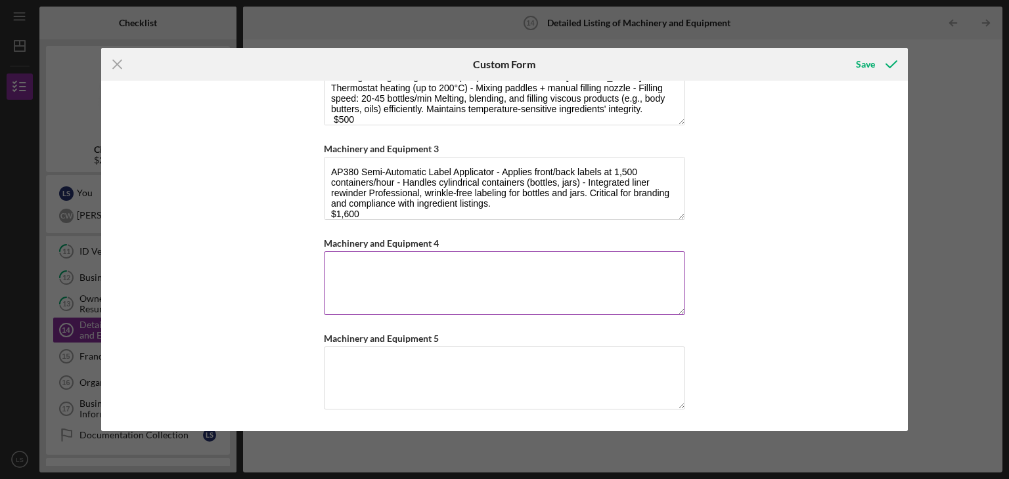
click at [344, 271] on textarea "Machinery and Equipment 4" at bounding box center [504, 283] width 361 height 63
paste textarea "Summit FF7LBLBIADA Ada Compliant Built-In Undercounter All-Refrigerator For Gen…"
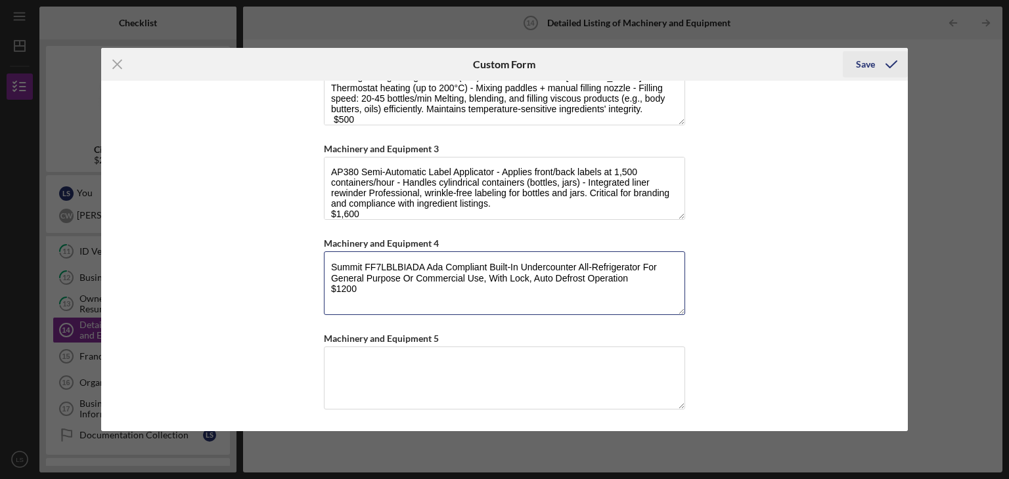
type textarea "Summit FF7LBLBIADA Ada Compliant Built-In Undercounter All-Refrigerator For Gen…"
click at [862, 59] on div "Save" at bounding box center [865, 64] width 19 height 26
